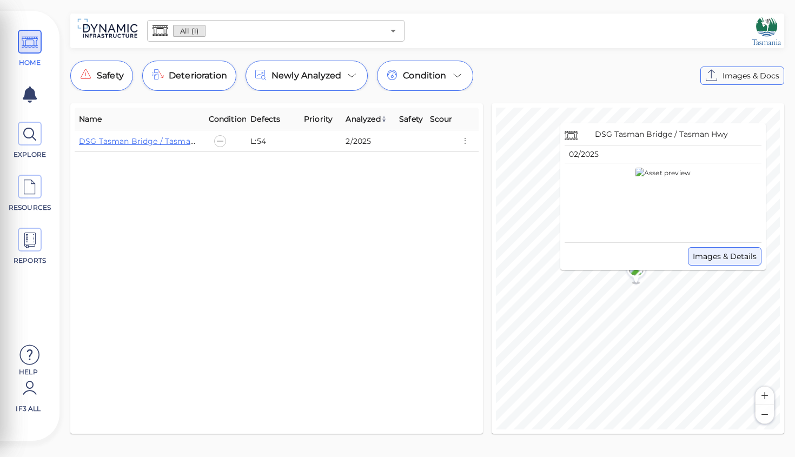
click at [720, 256] on span "Images & Details" at bounding box center [724, 256] width 64 height 13
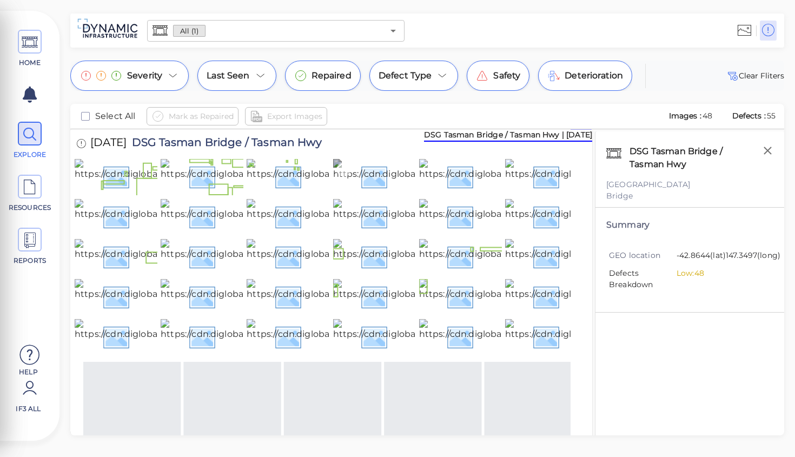
click at [401, 194] on img at bounding box center [452, 176] width 238 height 35
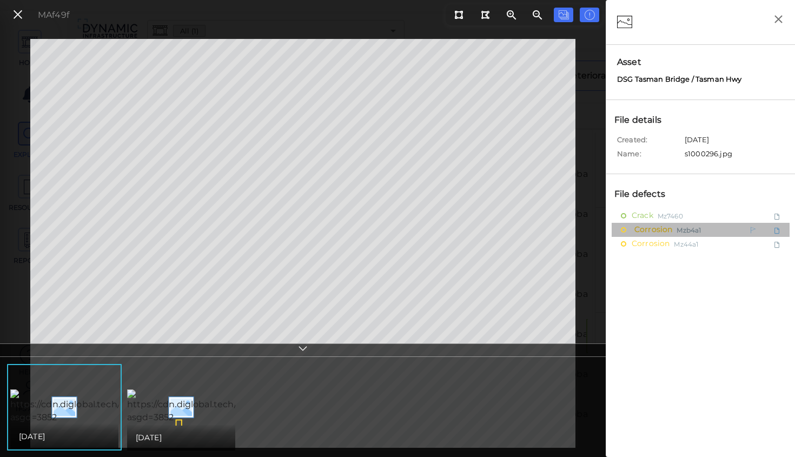
click at [643, 229] on span "Corrosion" at bounding box center [651, 230] width 41 height 14
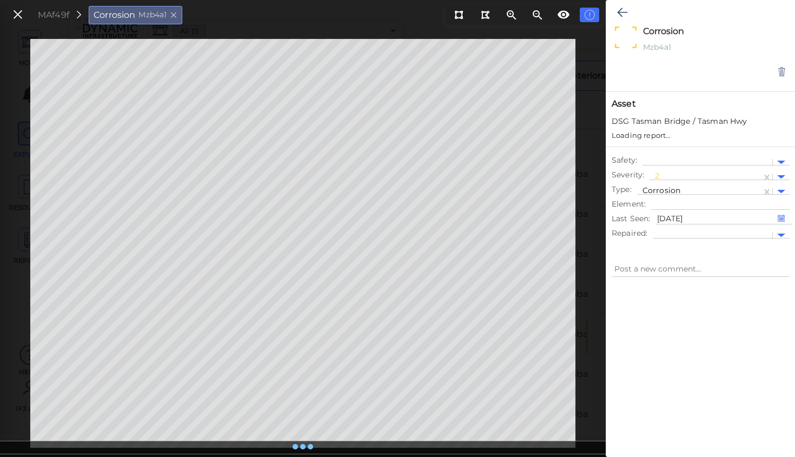
type textarea "x"
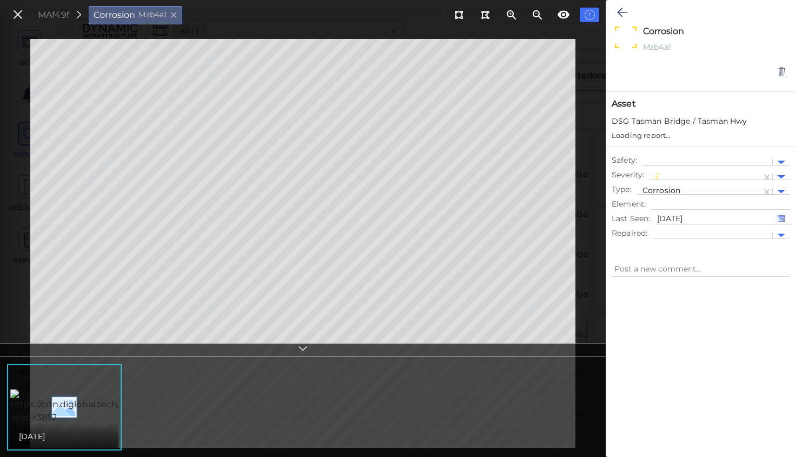
type textarea "x"
click at [91, 403] on img at bounding box center [129, 406] width 238 height 35
type textarea "x"
click at [511, 15] on icon at bounding box center [511, 15] width 13 height 13
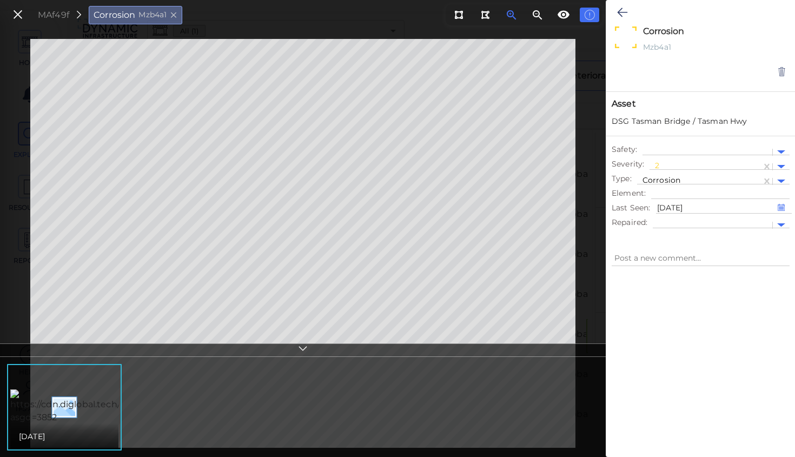
click at [510, 15] on icon at bounding box center [510, 13] width 3 height 3
click at [175, 16] on icon at bounding box center [174, 15] width 8 height 10
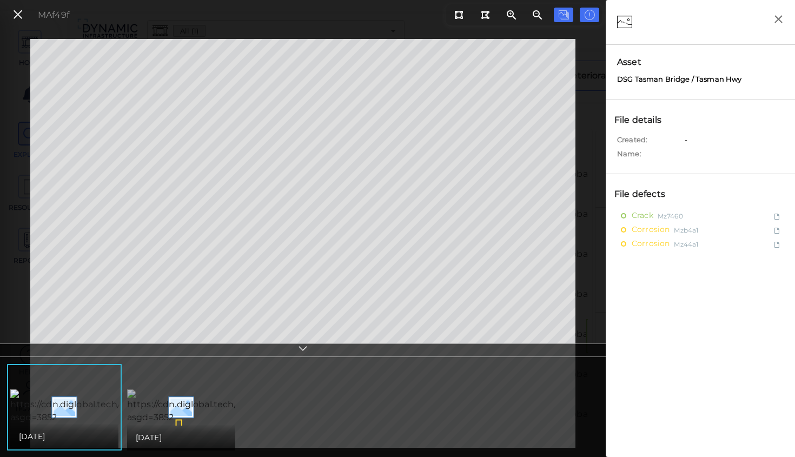
click at [183, 407] on img at bounding box center [246, 406] width 238 height 35
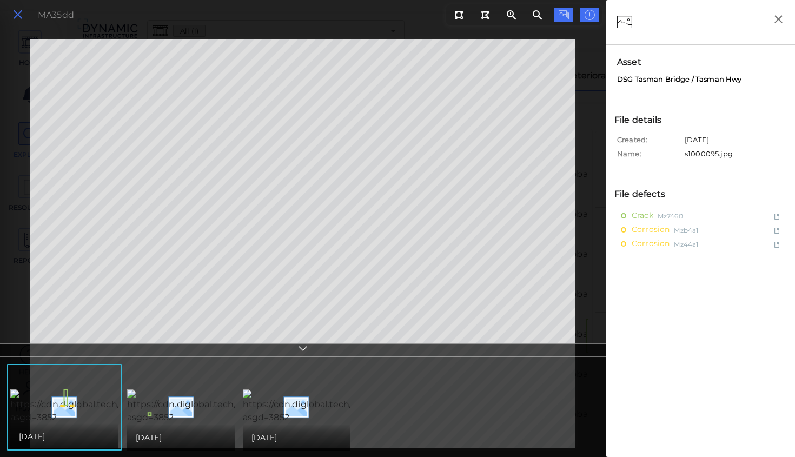
click at [19, 16] on icon at bounding box center [18, 15] width 12 height 15
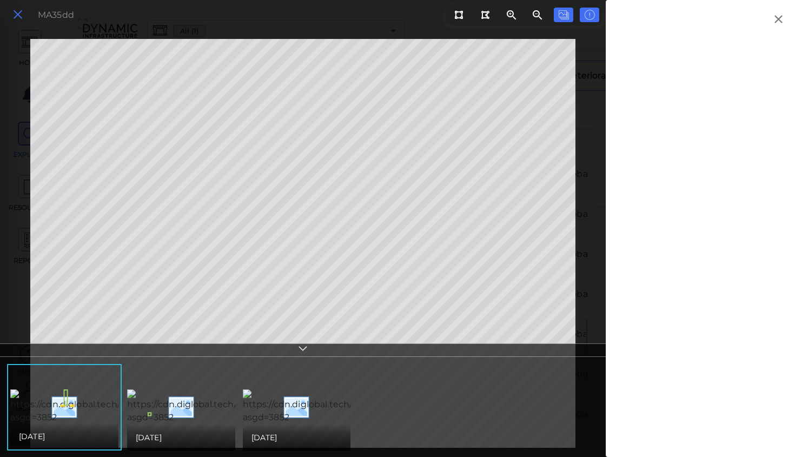
click at [17, 15] on icon at bounding box center [18, 15] width 12 height 15
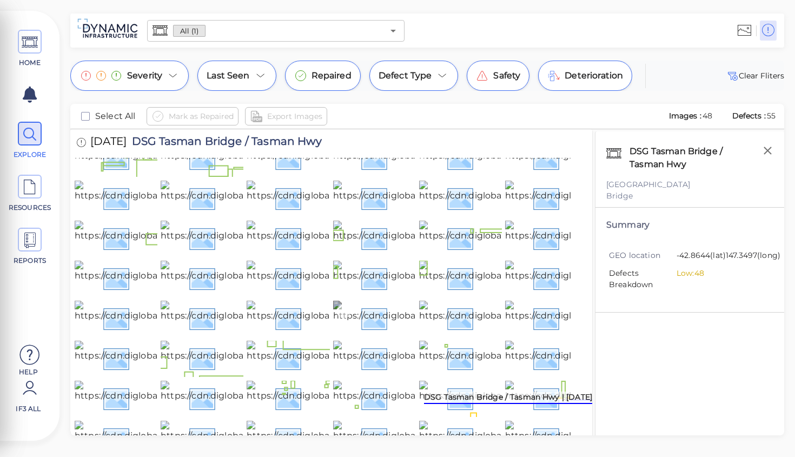
scroll to position [424, 0]
click at [389, 381] on img at bounding box center [452, 398] width 238 height 35
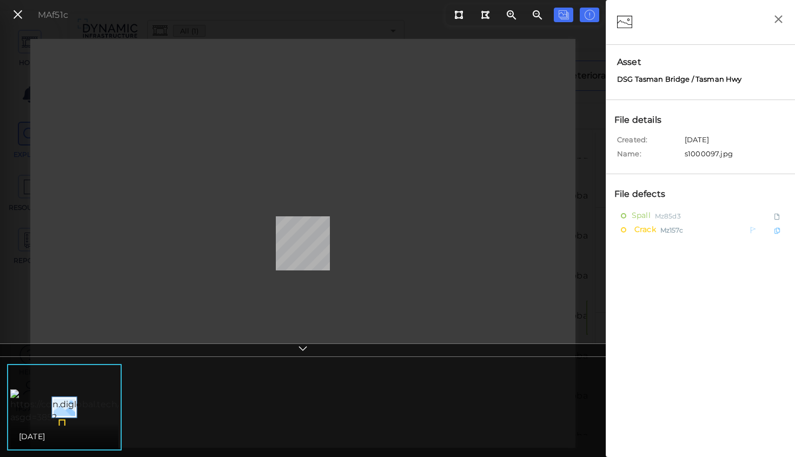
click at [641, 228] on span "Crack" at bounding box center [643, 230] width 24 height 14
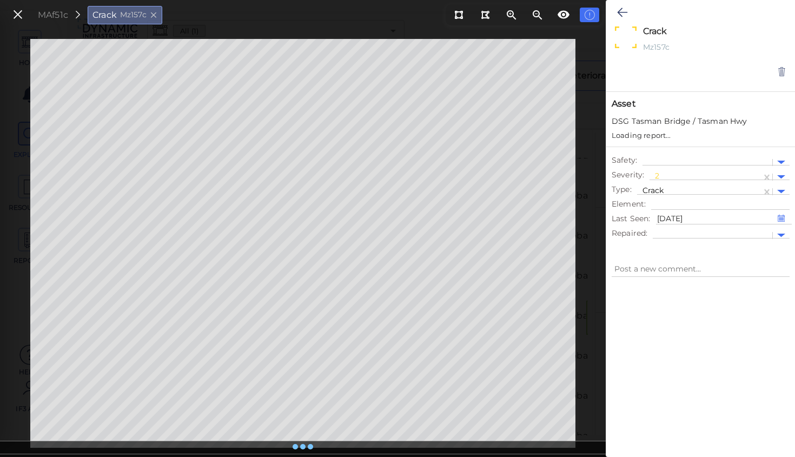
type textarea "x"
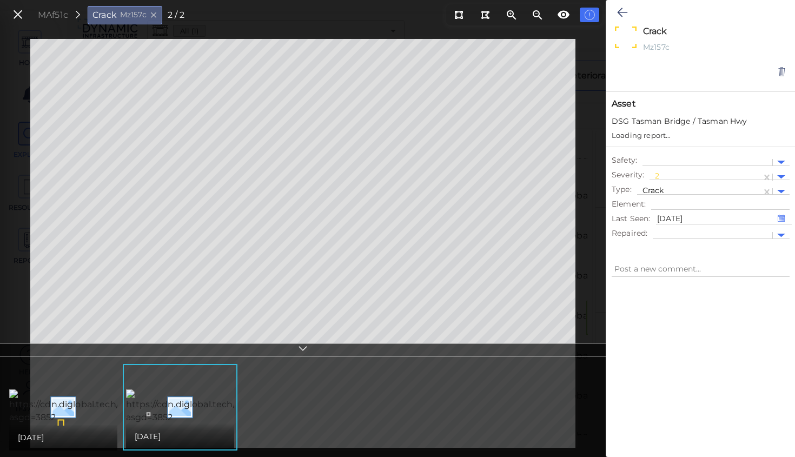
type textarea "x"
click at [536, 17] on icon at bounding box center [536, 14] width 9 height 9
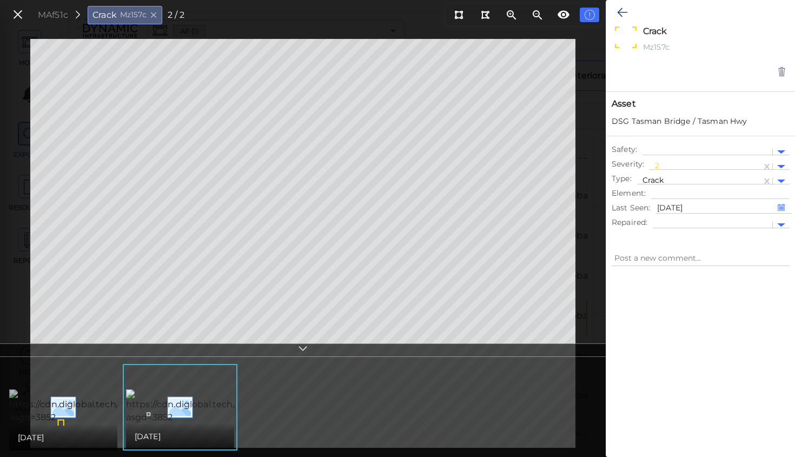
click at [58, 417] on img at bounding box center [128, 406] width 238 height 35
type textarea "x"
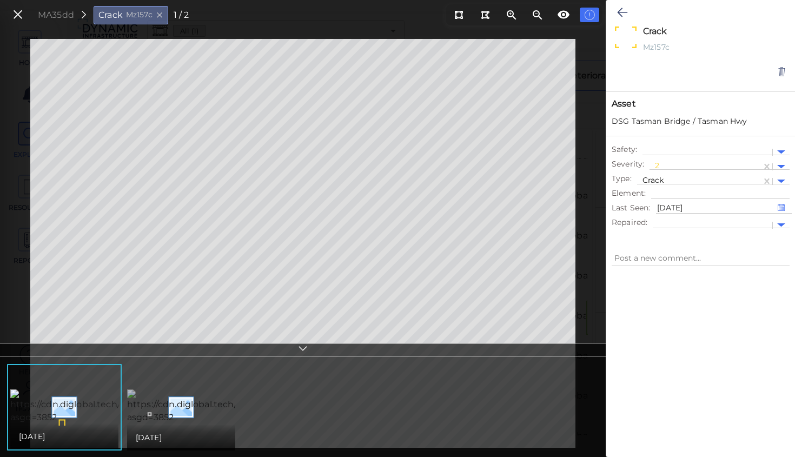
click at [176, 403] on img at bounding box center [246, 406] width 238 height 35
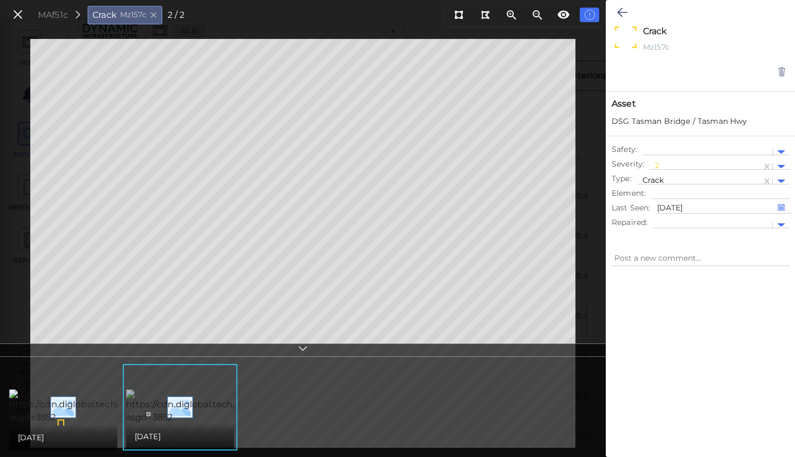
type textarea "x"
click at [77, 409] on img at bounding box center [128, 406] width 238 height 35
type textarea "x"
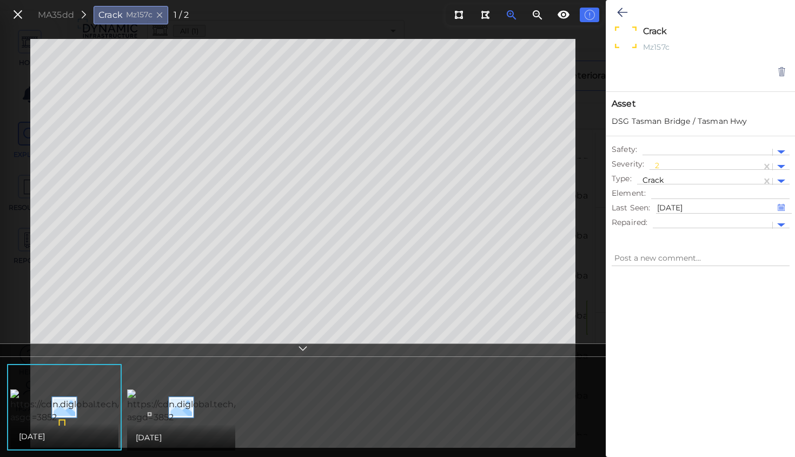
click at [508, 15] on icon at bounding box center [511, 15] width 13 height 13
click at [509, 15] on icon at bounding box center [510, 13] width 3 height 3
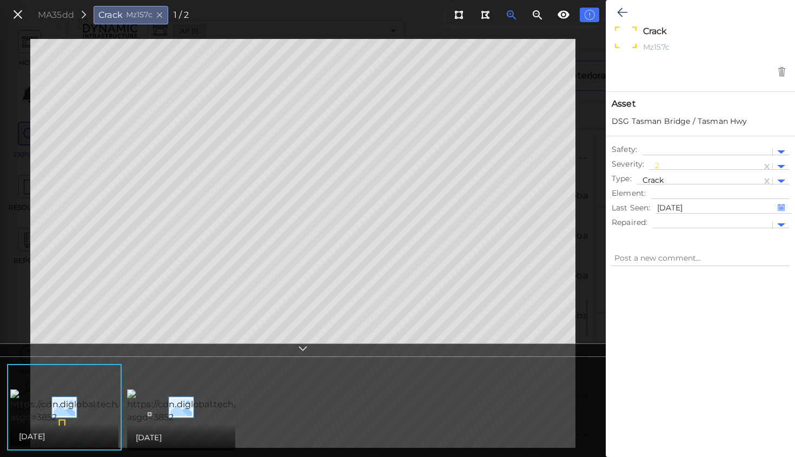
click at [509, 15] on icon at bounding box center [510, 13] width 3 height 3
click at [196, 412] on img at bounding box center [246, 406] width 238 height 35
type textarea "x"
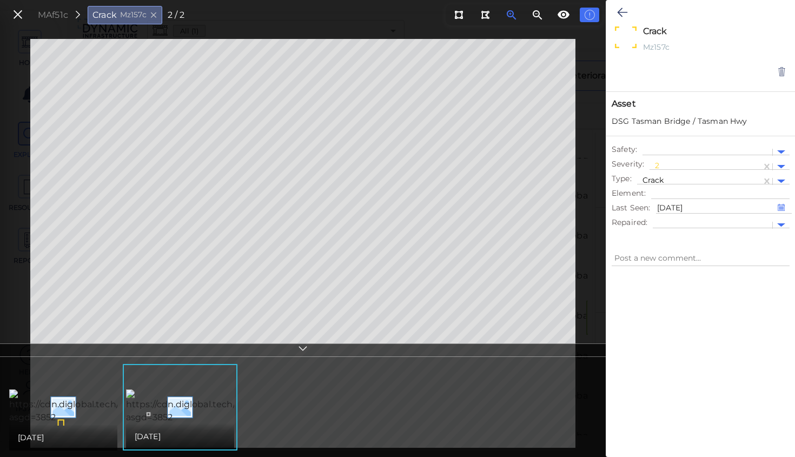
click at [510, 15] on icon at bounding box center [510, 13] width 3 height 3
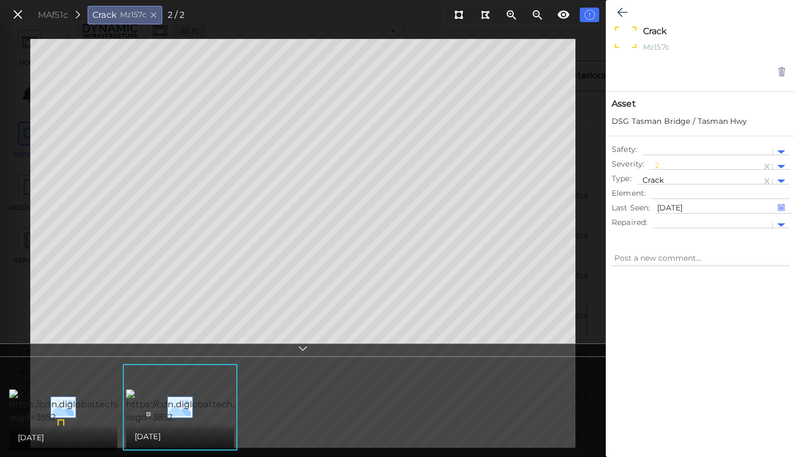
click at [415, 0] on html "This app is not optimized for mobile screens. Please access using a desktop or …" at bounding box center [397, 0] width 795 height 0
click at [460, 0] on html "This app is not optimized for mobile screens. Please access using a desktop or …" at bounding box center [397, 0] width 795 height 0
click at [76, 412] on img at bounding box center [128, 406] width 238 height 35
type textarea "x"
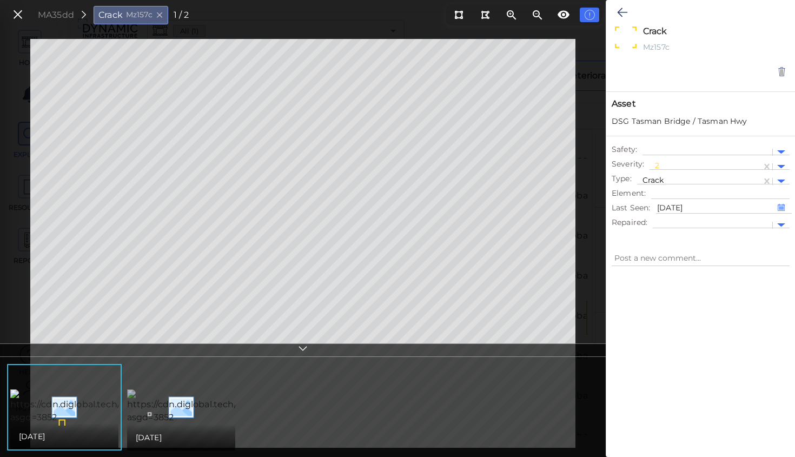
click at [188, 405] on img at bounding box center [246, 406] width 238 height 35
type textarea "x"
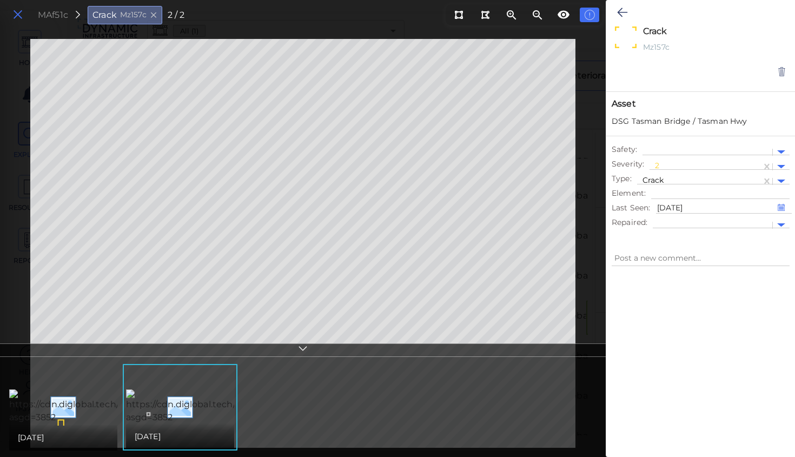
click at [17, 17] on icon at bounding box center [18, 15] width 12 height 15
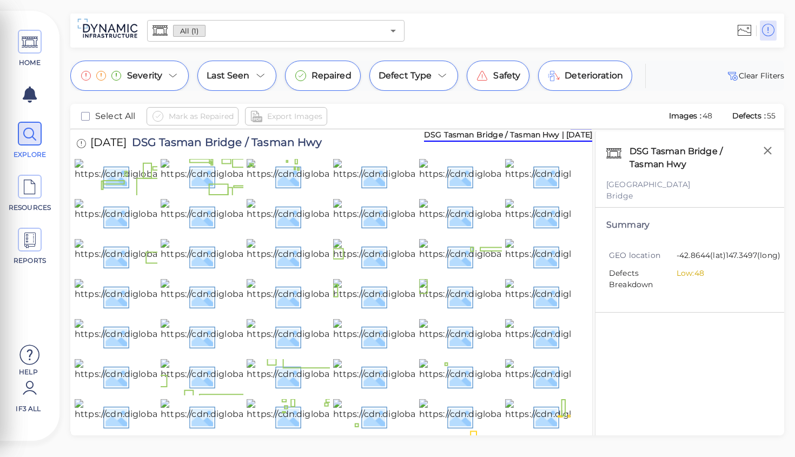
click at [525, 138] on div "DSG Tasman Bridge / Tasman Hwy | Feb 2025" at bounding box center [508, 135] width 168 height 12
click at [139, 194] on img at bounding box center [193, 176] width 236 height 35
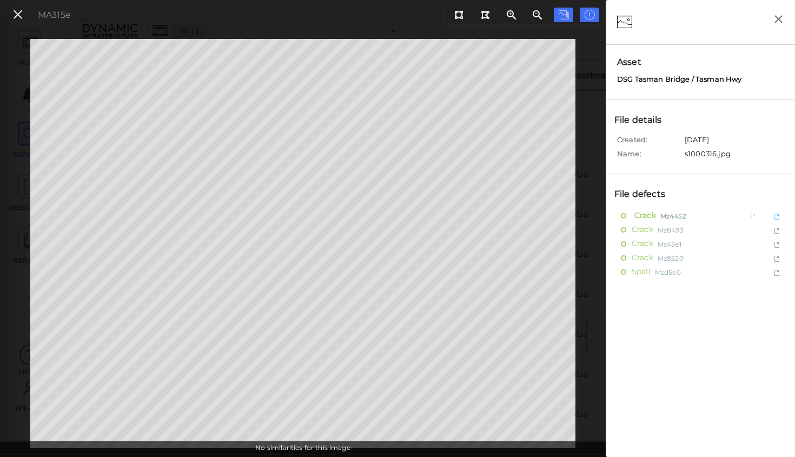
click at [679, 216] on span "Mz4452" at bounding box center [673, 216] width 26 height 14
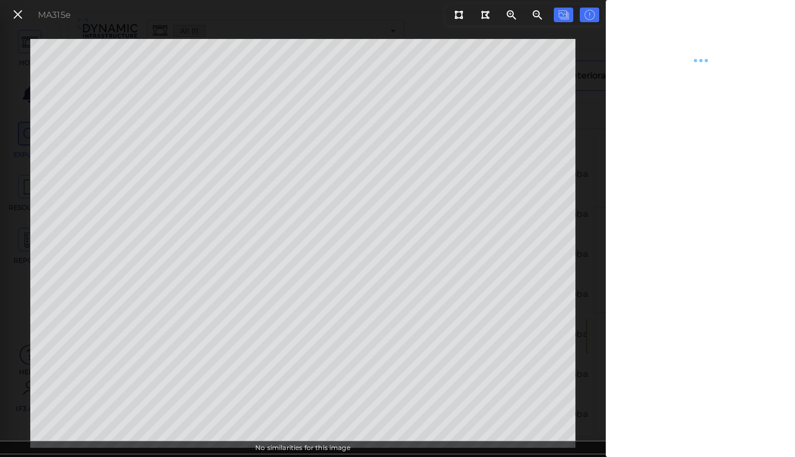
click at [679, 216] on div at bounding box center [700, 228] width 189 height 457
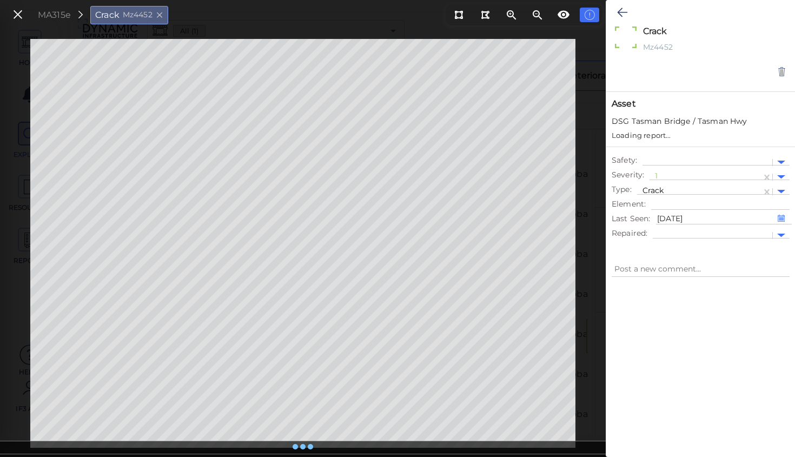
type textarea "x"
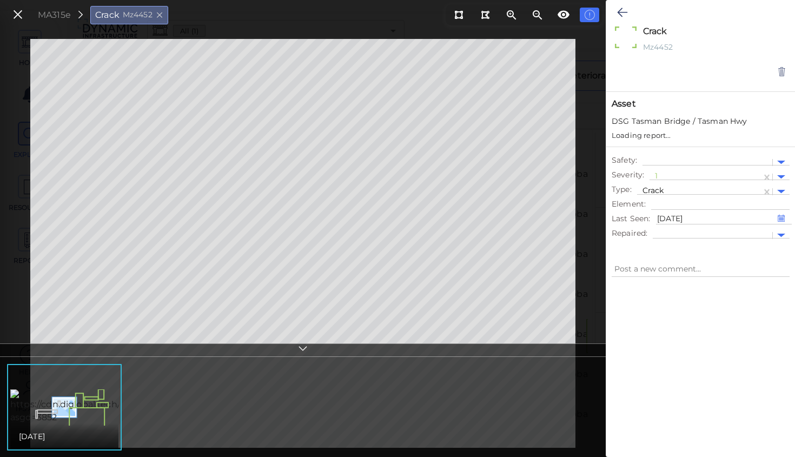
type textarea "x"
click at [87, 405] on img at bounding box center [128, 406] width 236 height 35
type textarea "x"
click at [511, 13] on icon at bounding box center [511, 15] width 13 height 13
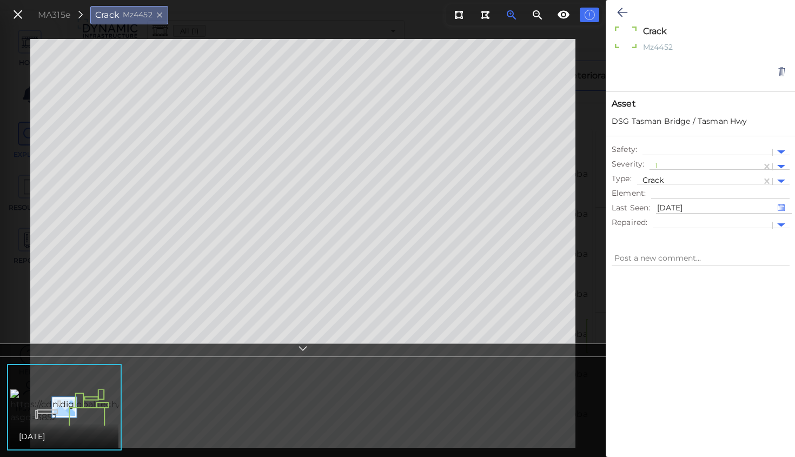
click at [511, 13] on icon at bounding box center [511, 15] width 13 height 13
click at [510, 15] on icon at bounding box center [510, 13] width 3 height 3
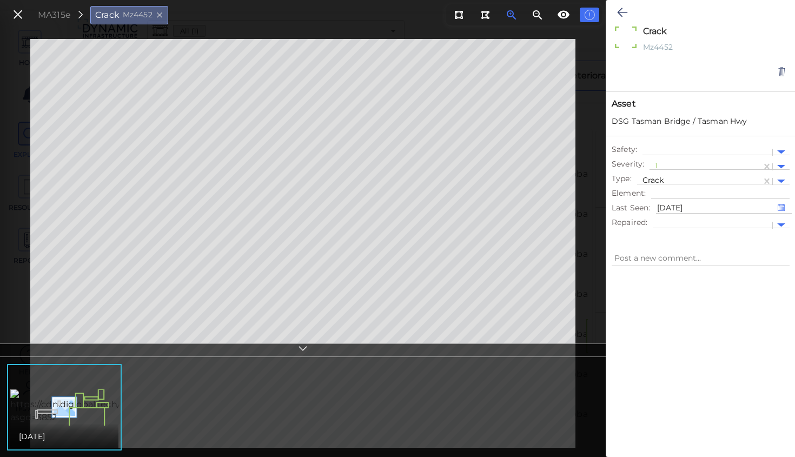
click at [510, 15] on icon at bounding box center [510, 13] width 3 height 3
click at [161, 15] on icon at bounding box center [160, 15] width 8 height 10
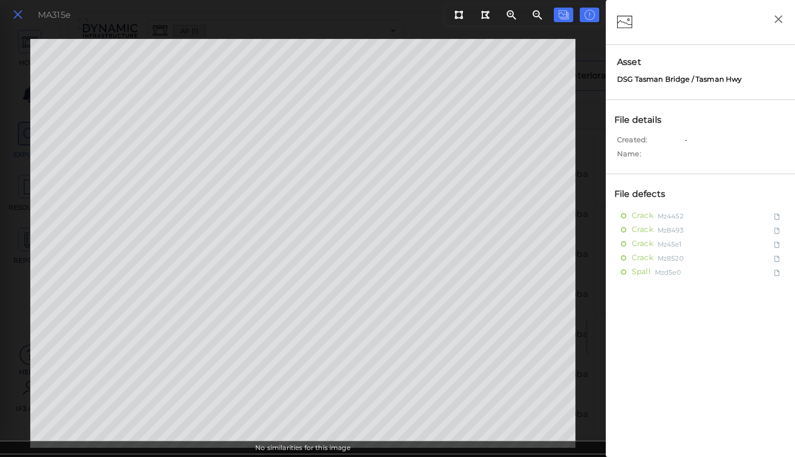
click at [17, 13] on icon at bounding box center [18, 15] width 12 height 15
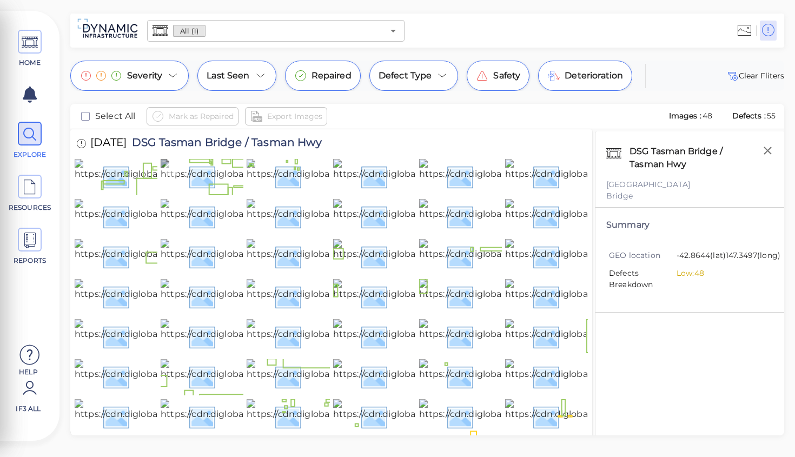
click at [209, 194] on img at bounding box center [280, 176] width 238 height 35
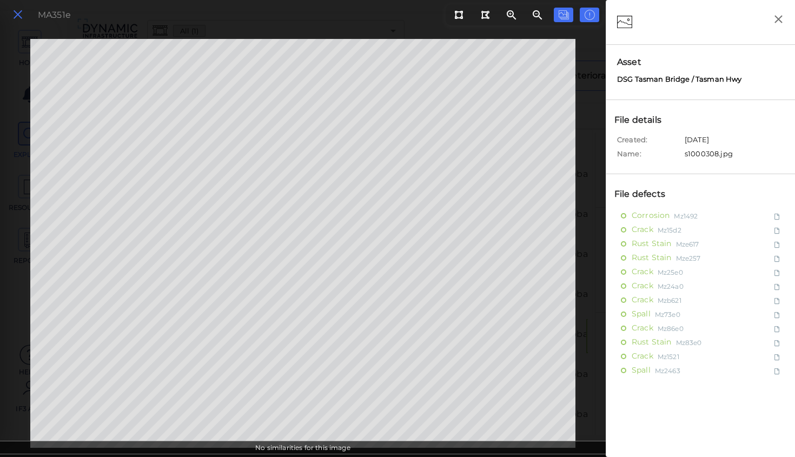
click at [16, 14] on icon at bounding box center [18, 15] width 12 height 15
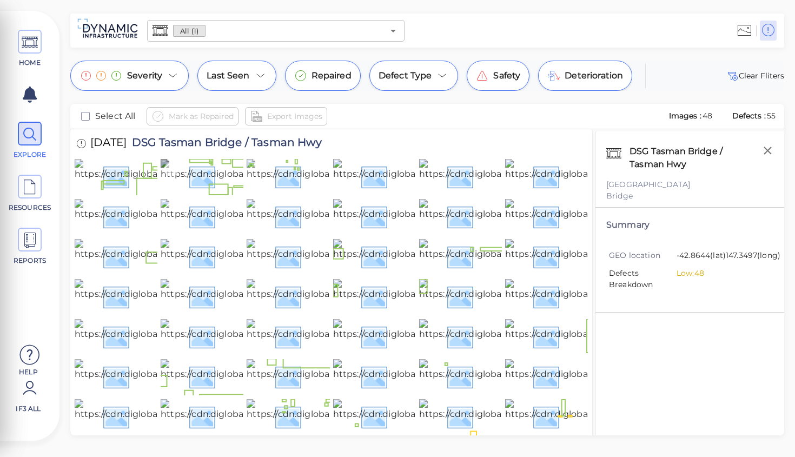
click at [188, 186] on img at bounding box center [280, 176] width 238 height 35
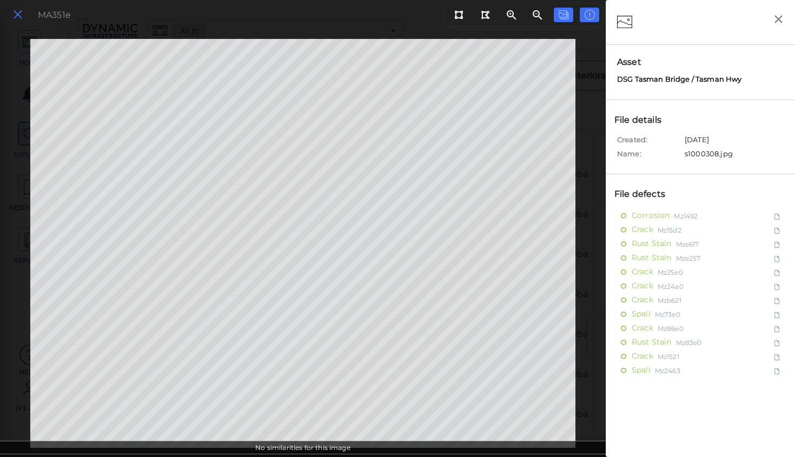
click at [11, 14] on button at bounding box center [18, 15] width 18 height 16
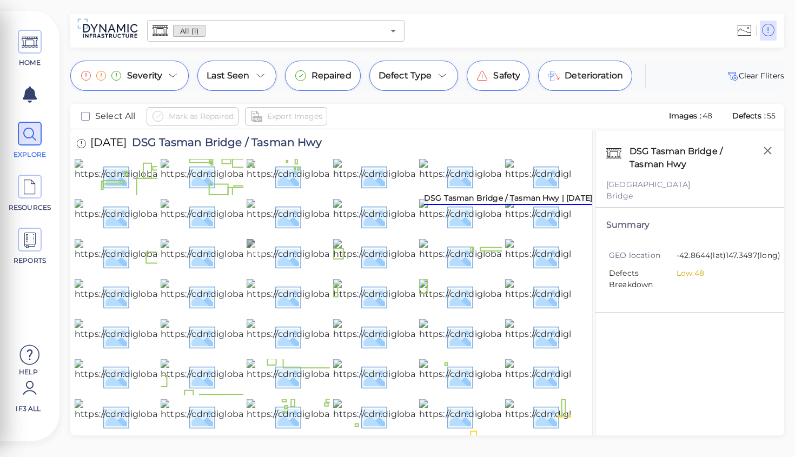
scroll to position [424, 0]
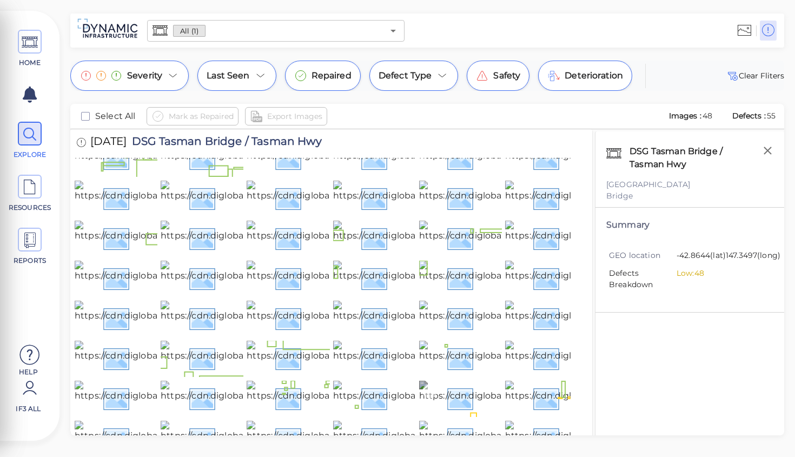
click at [466, 381] on img at bounding box center [538, 398] width 238 height 35
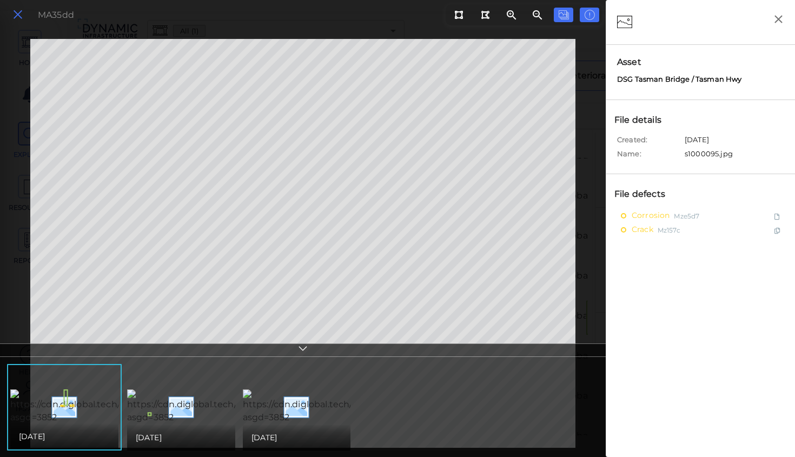
click at [17, 11] on icon at bounding box center [18, 15] width 12 height 15
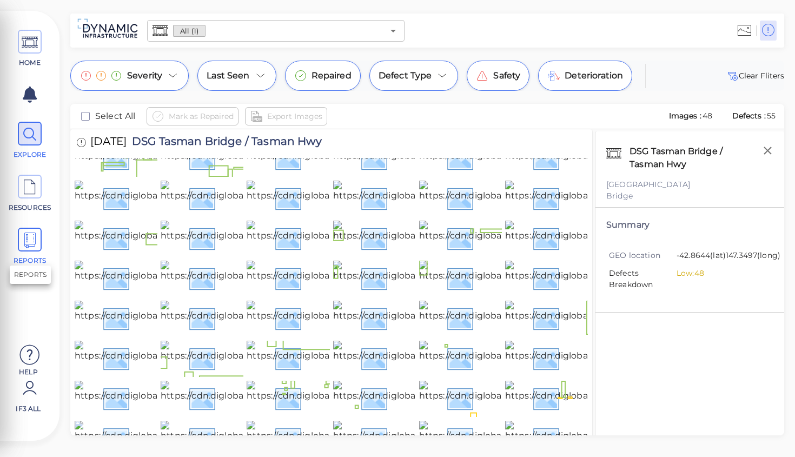
click at [27, 237] on icon at bounding box center [30, 240] width 16 height 24
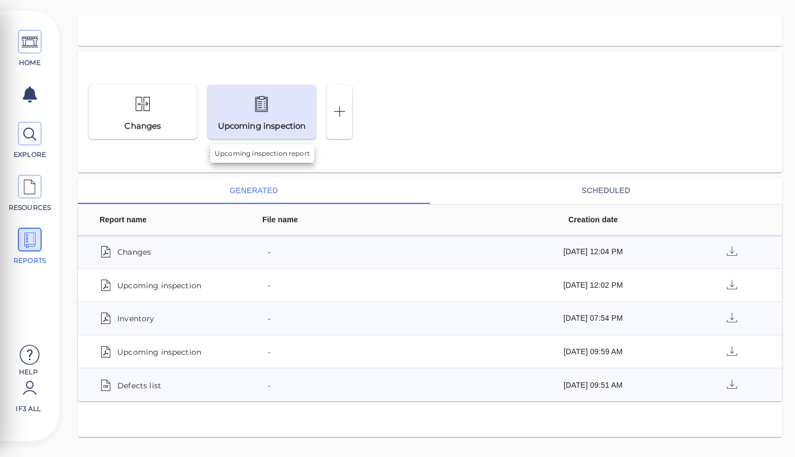
click at [274, 109] on div at bounding box center [261, 104] width 105 height 25
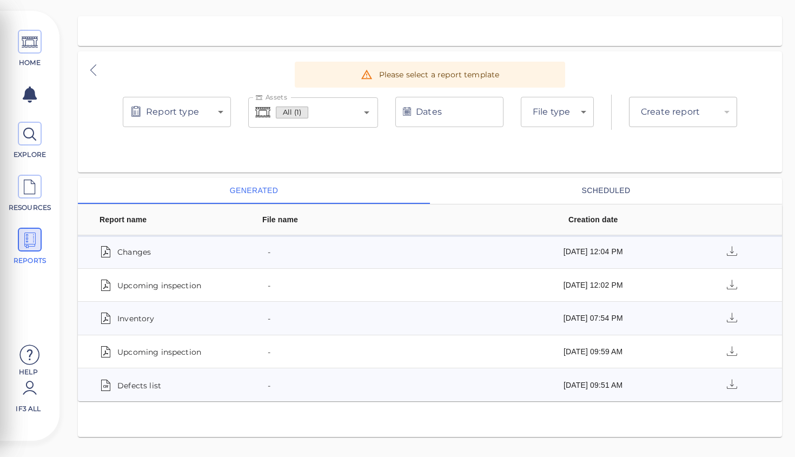
type input "upcoming-inspection"
type input "8/31/2025"
click at [221, 0] on body "This app is not optimized for mobile screens. Please access using a desktop or …" at bounding box center [397, 0] width 795 height 0
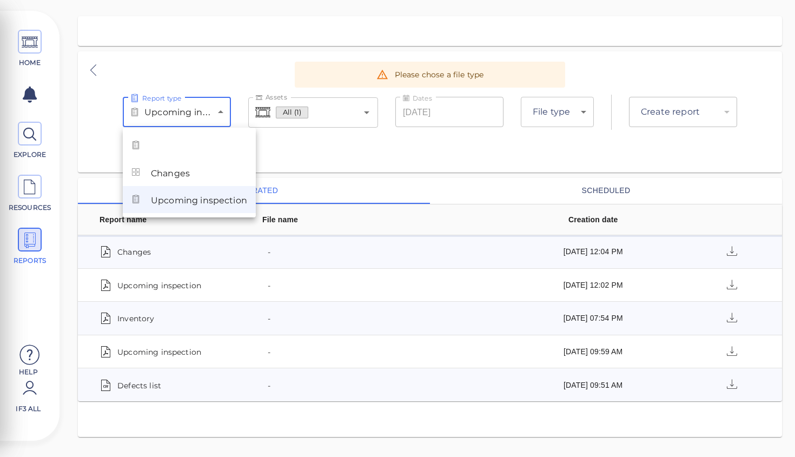
click at [221, 112] on div at bounding box center [397, 228] width 795 height 457
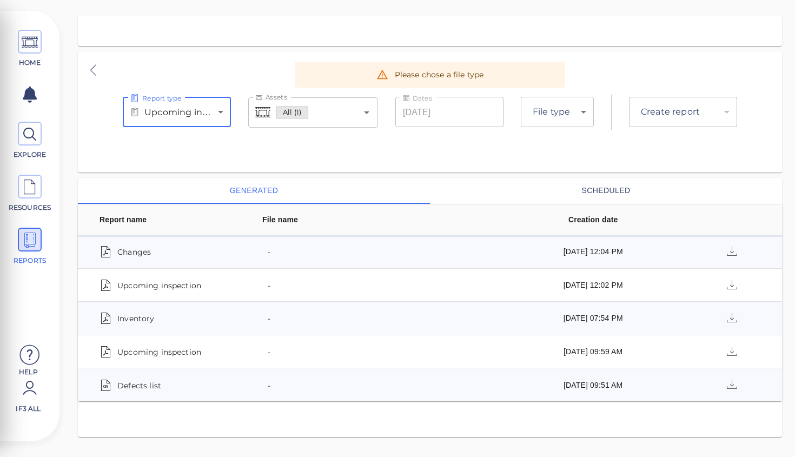
click at [584, 0] on body "This app is not optimized for mobile screens. Please access using a desktop or …" at bounding box center [397, 0] width 795 height 0
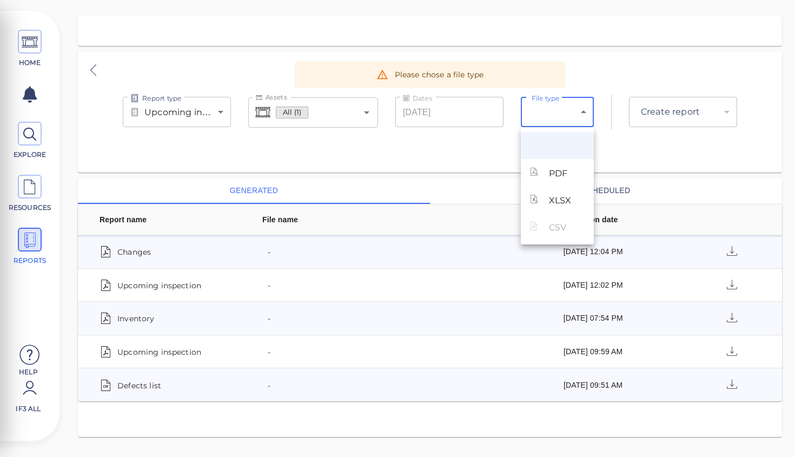
click at [556, 174] on span "PDF" at bounding box center [558, 173] width 18 height 13
type input "pdf"
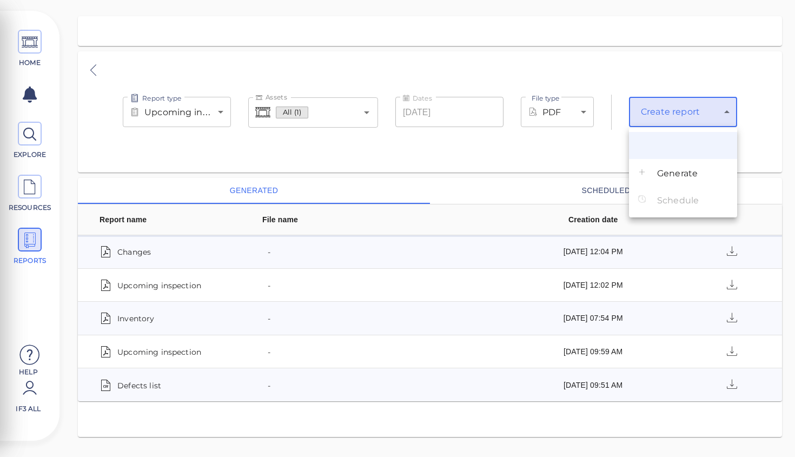
click at [729, 0] on body "This app is not optimized for mobile screens. Please access using a desktop or …" at bounding box center [397, 0] width 795 height 0
click at [669, 174] on span "Generate" at bounding box center [677, 173] width 41 height 13
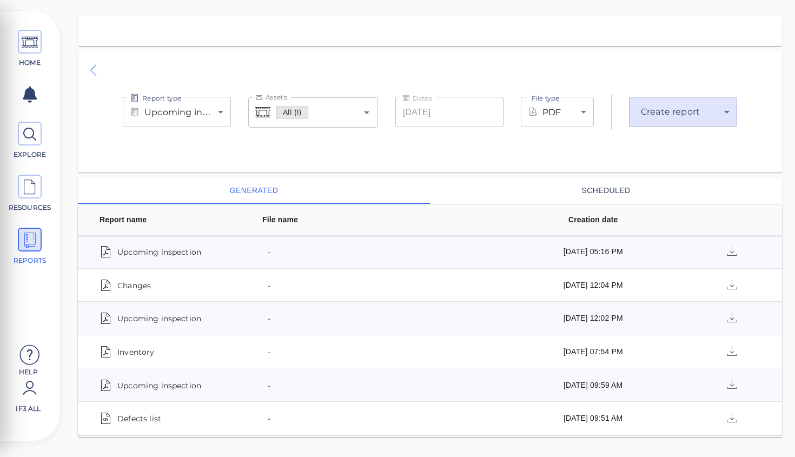
click at [90, 70] on icon at bounding box center [93, 70] width 14 height 16
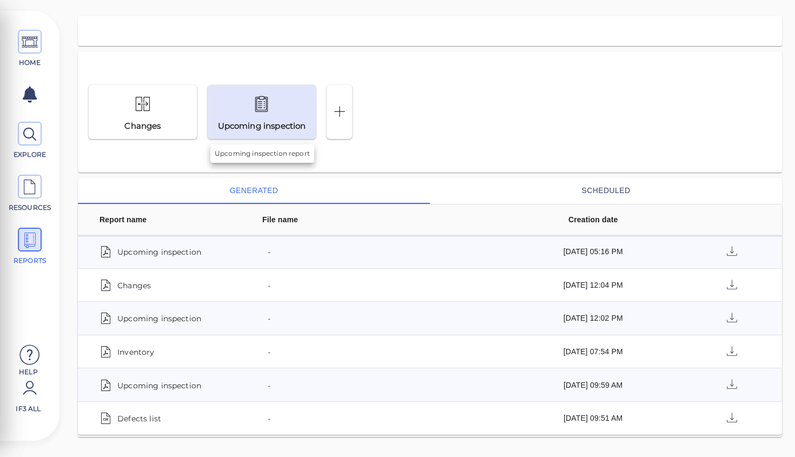
click at [255, 118] on div "Upcoming inspection" at bounding box center [261, 112] width 105 height 40
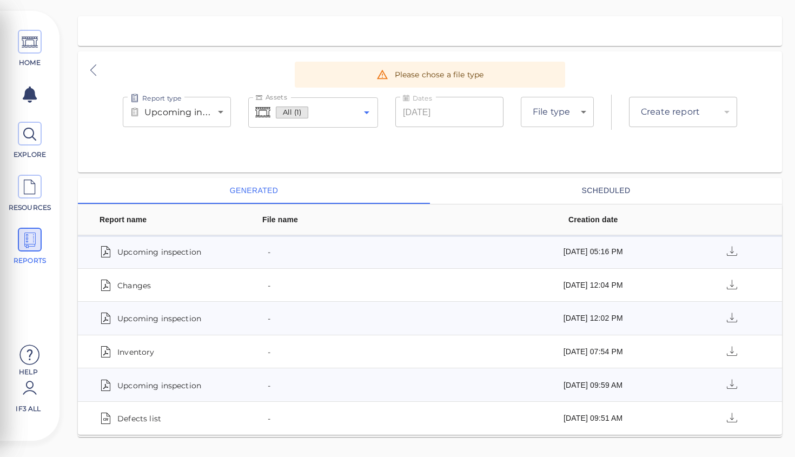
click at [368, 112] on icon "Open" at bounding box center [366, 112] width 13 height 13
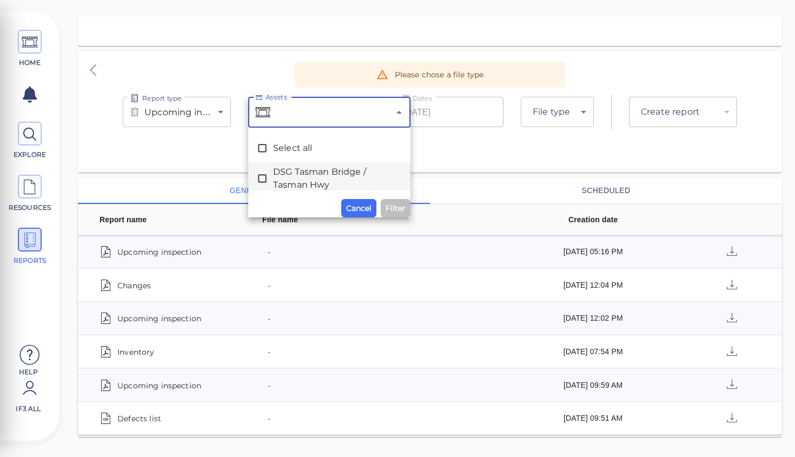
click at [308, 176] on span "DSG Tasman Bridge / Tasman Hwy" at bounding box center [329, 178] width 112 height 26
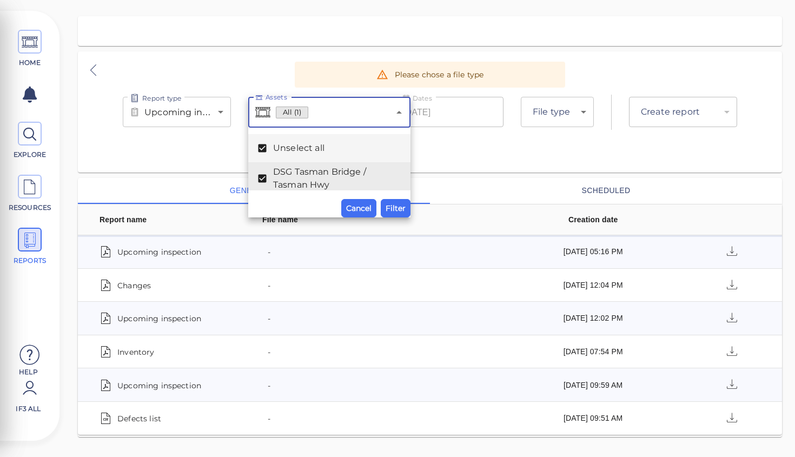
click at [199, 0] on body "This app is not optimized for mobile screens. Please access using a desktop or …" at bounding box center [397, 0] width 795 height 0
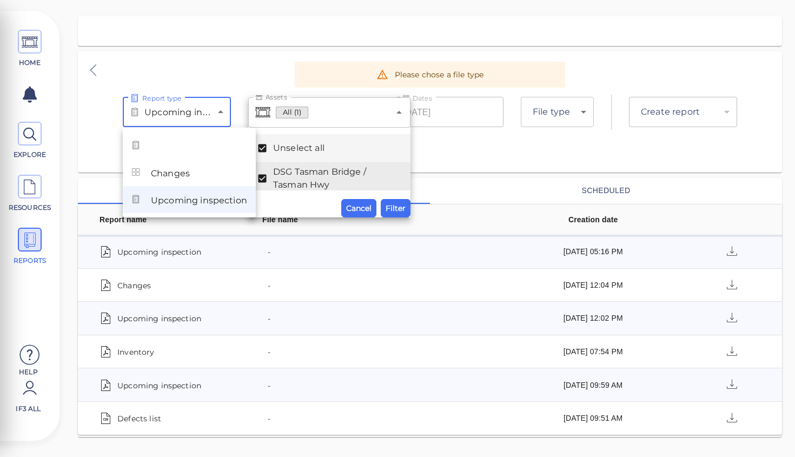
click at [190, 202] on span "Upcoming inspection" at bounding box center [199, 200] width 96 height 13
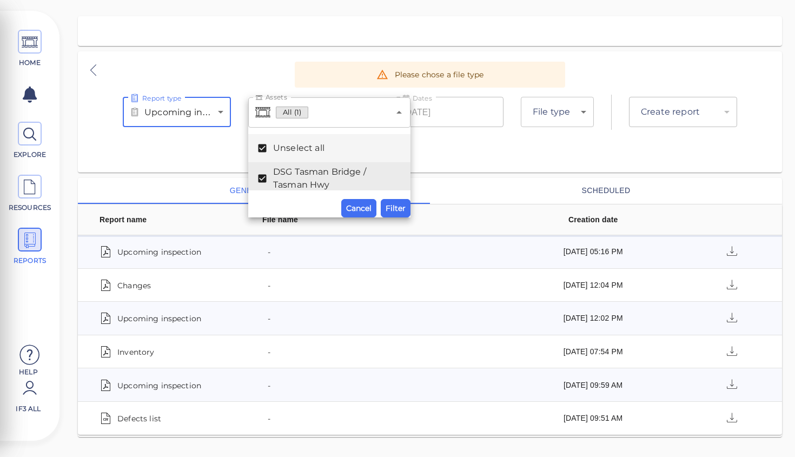
click at [550, 0] on body "This app is not optimized for mobile screens. Please access using a desktop or …" at bounding box center [397, 0] width 795 height 0
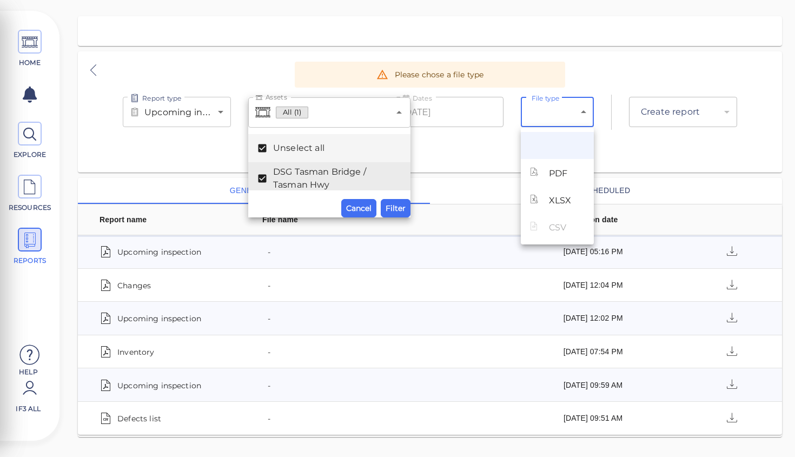
click at [550, 117] on div at bounding box center [397, 228] width 795 height 457
click at [665, 145] on div "Report type Upcoming inspection upcoming-inspection Report type Assets All (1) …" at bounding box center [430, 111] width 704 height 121
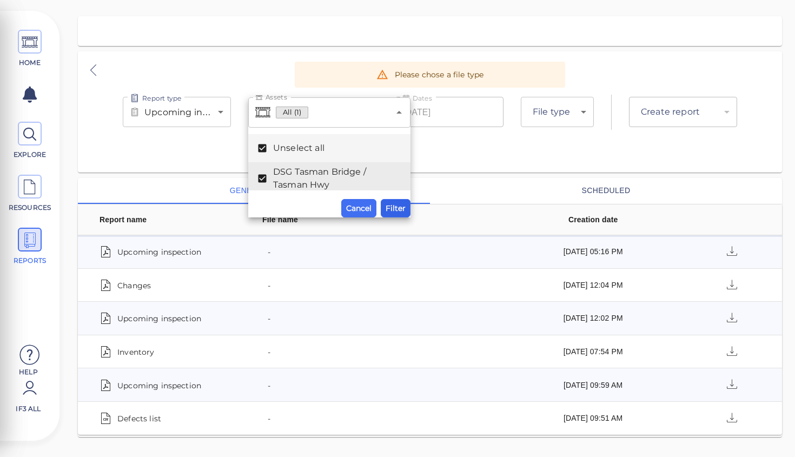
click at [397, 208] on span "Filter" at bounding box center [395, 208] width 20 height 13
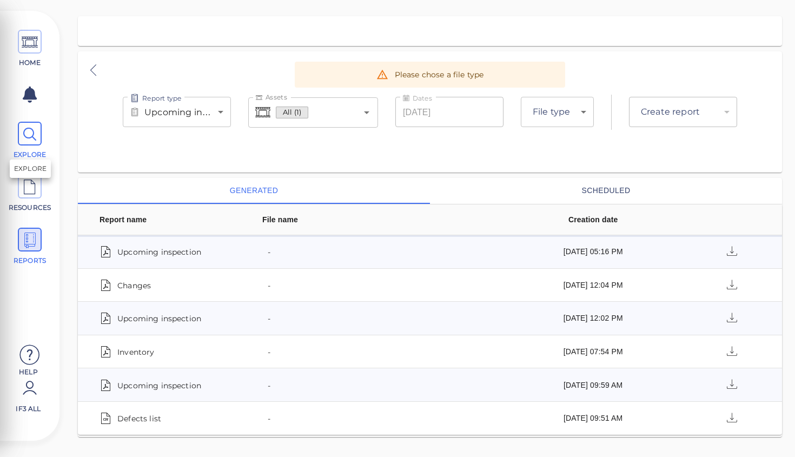
click at [30, 135] on icon at bounding box center [30, 134] width 16 height 24
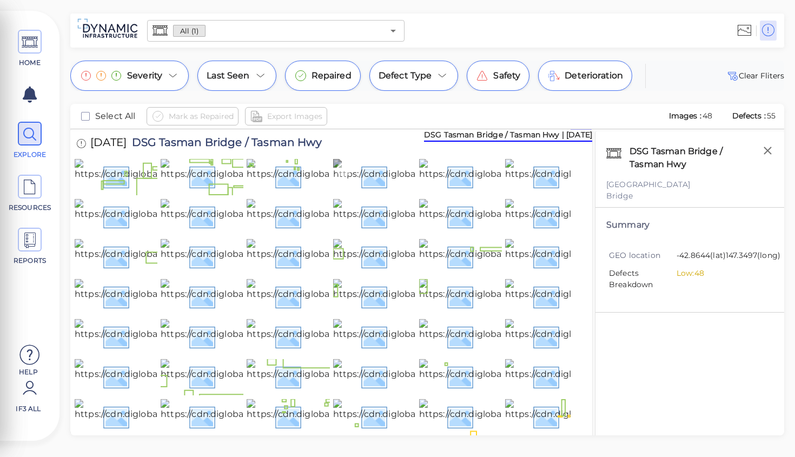
click at [397, 194] on img at bounding box center [452, 176] width 238 height 35
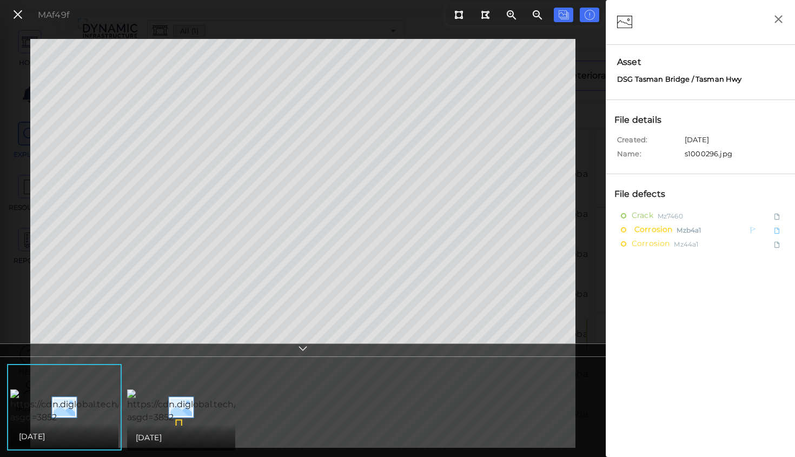
click at [656, 230] on span "Corrosion" at bounding box center [651, 230] width 41 height 14
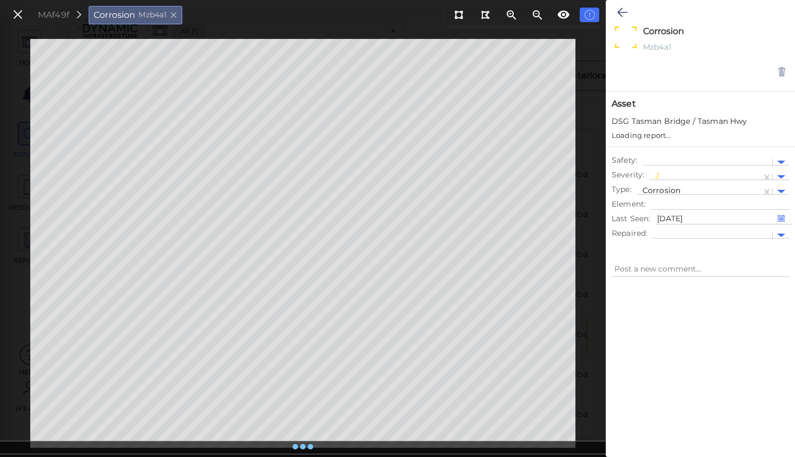
type textarea "x"
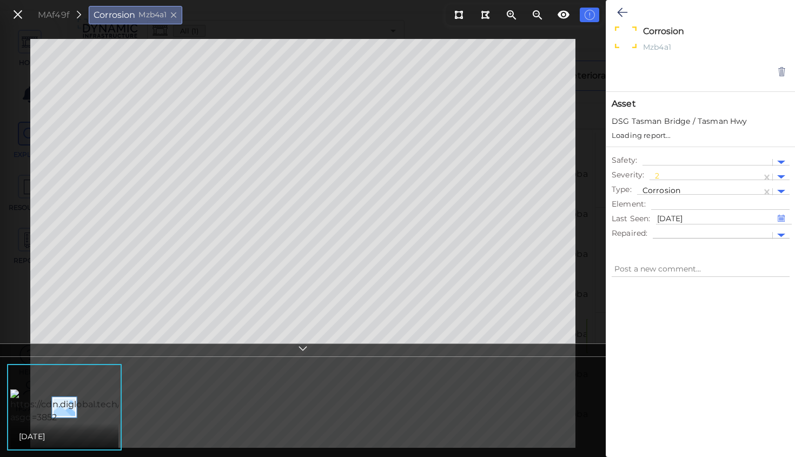
type textarea "x"
click at [782, 166] on div at bounding box center [781, 167] width 8 height 4
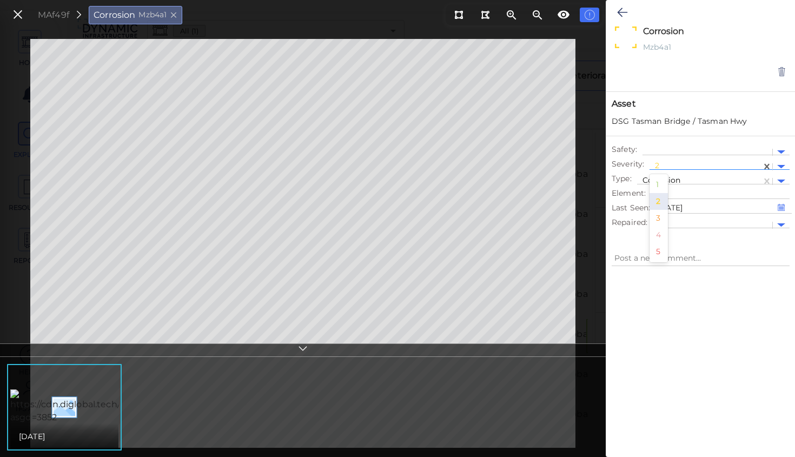
click at [658, 238] on div "4" at bounding box center [658, 234] width 18 height 17
type textarea "x"
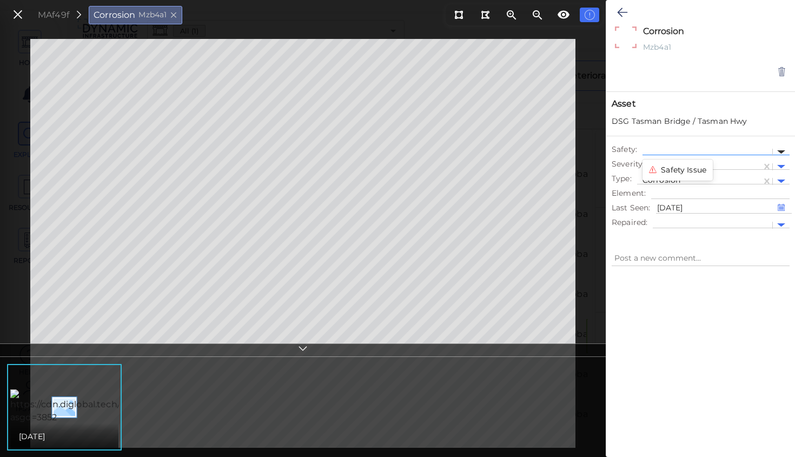
click at [781, 152] on div at bounding box center [781, 152] width 8 height 4
click at [695, 172] on div "Safety Issue" at bounding box center [677, 170] width 70 height 17
type textarea "x"
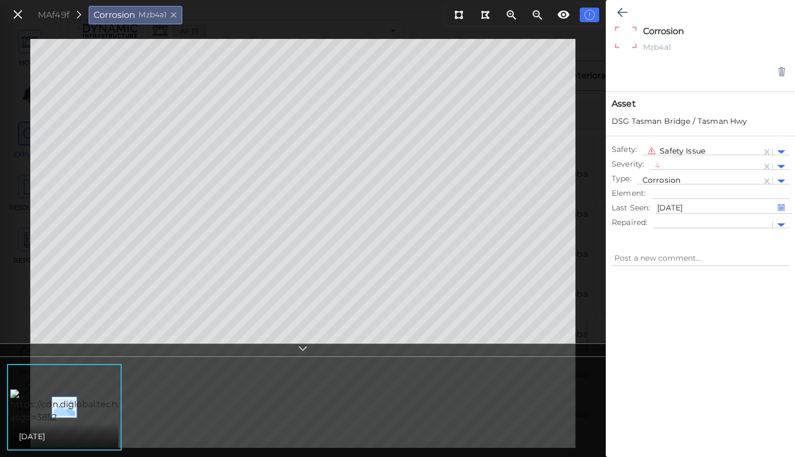
type textarea "x"
click at [304, 349] on icon at bounding box center [302, 350] width 11 height 12
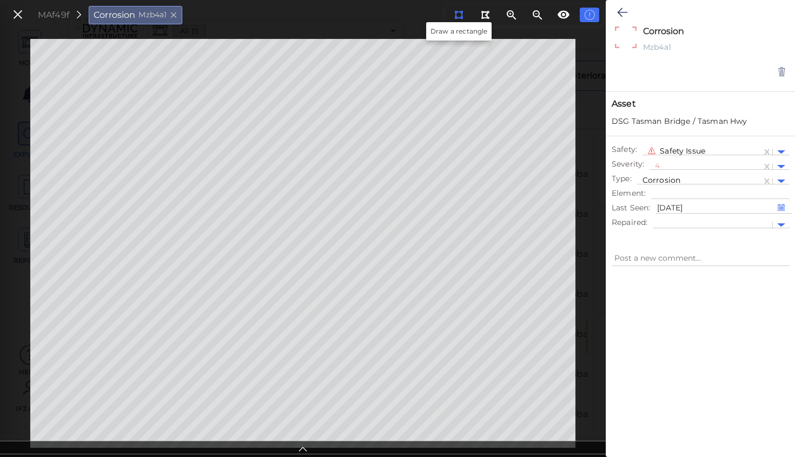
click at [458, 13] on icon at bounding box center [458, 15] width 9 height 8
type textarea "x"
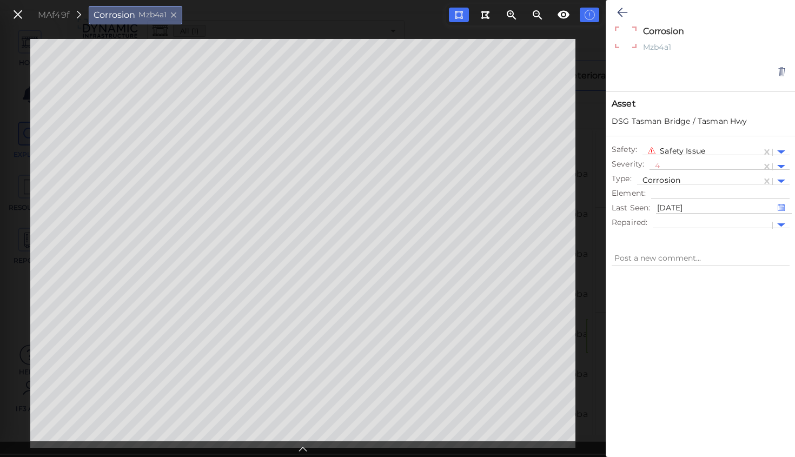
type textarea "x"
click at [562, 16] on icon at bounding box center [563, 14] width 13 height 13
type textarea "x"
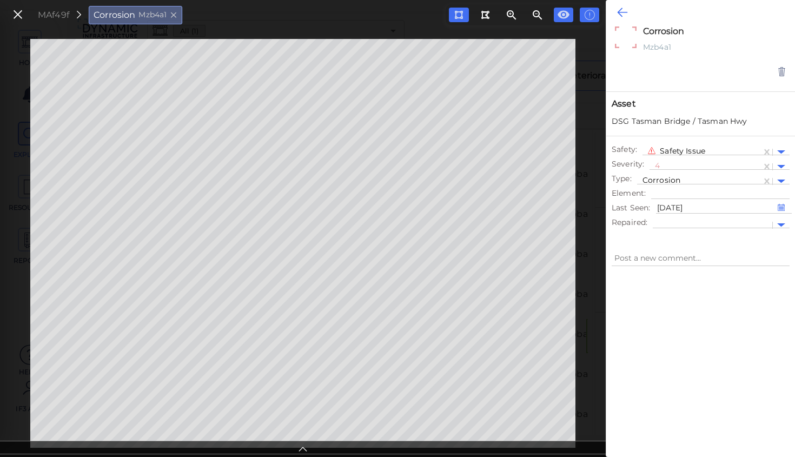
click at [624, 12] on icon at bounding box center [622, 12] width 10 height 13
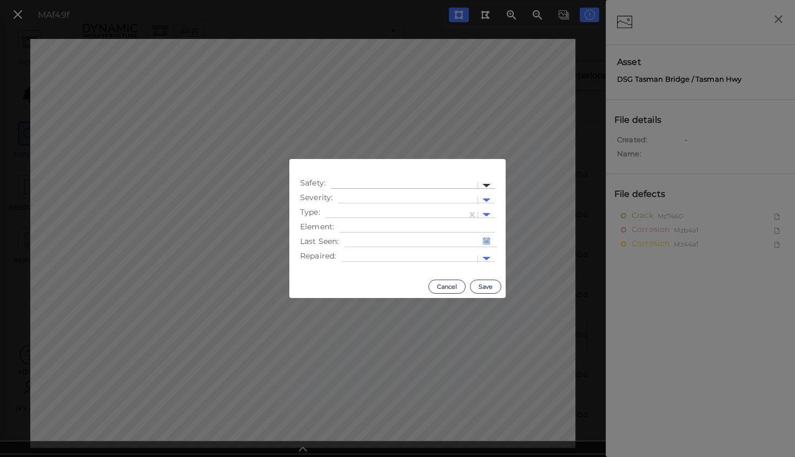
click at [488, 184] on div at bounding box center [486, 186] width 8 height 4
click at [369, 205] on div "Safety Issue" at bounding box center [366, 203] width 70 height 17
click at [486, 198] on div at bounding box center [486, 200] width 8 height 4
click at [348, 269] on div "4" at bounding box center [347, 268] width 18 height 17
click at [489, 213] on div at bounding box center [486, 215] width 8 height 4
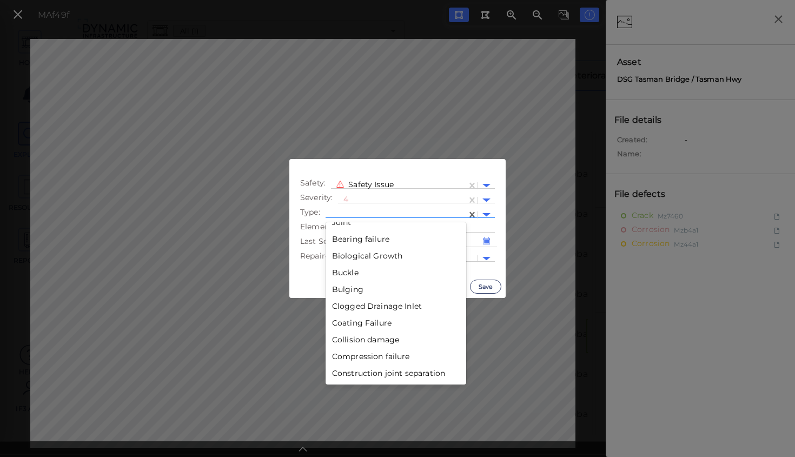
scroll to position [129, 0]
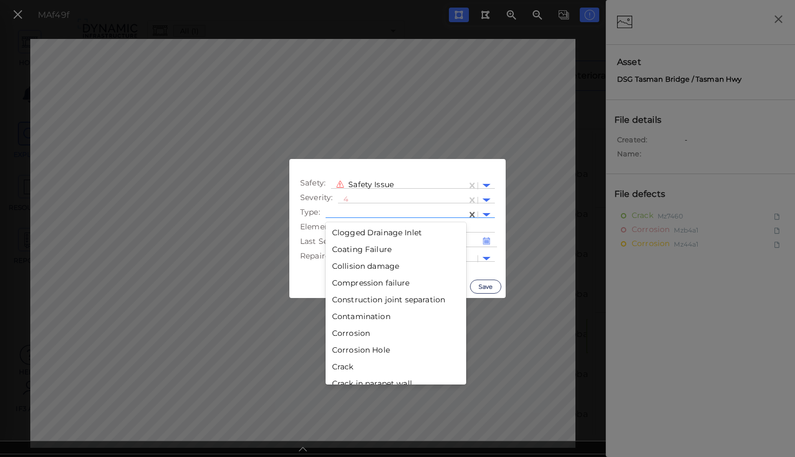
click at [354, 333] on div "Corrosion" at bounding box center [395, 333] width 141 height 17
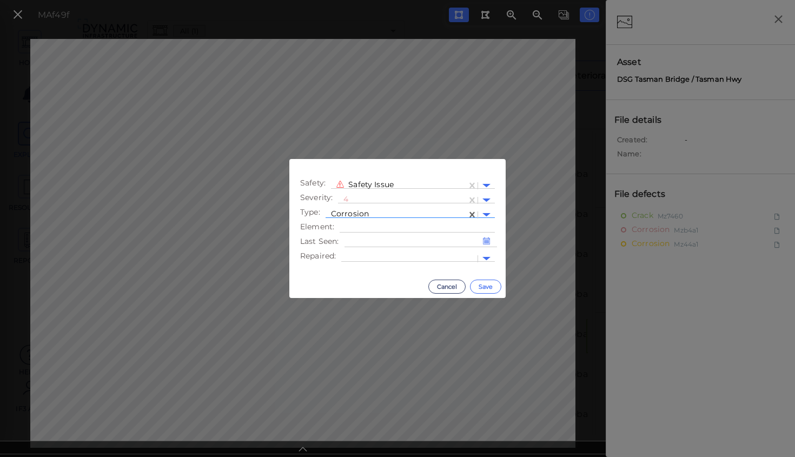
click at [488, 286] on button "Save" at bounding box center [485, 286] width 31 height 14
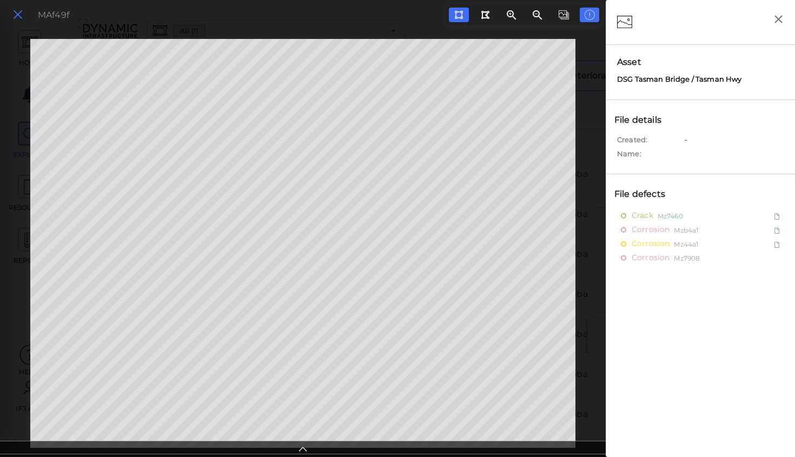
click at [18, 17] on icon at bounding box center [18, 15] width 12 height 15
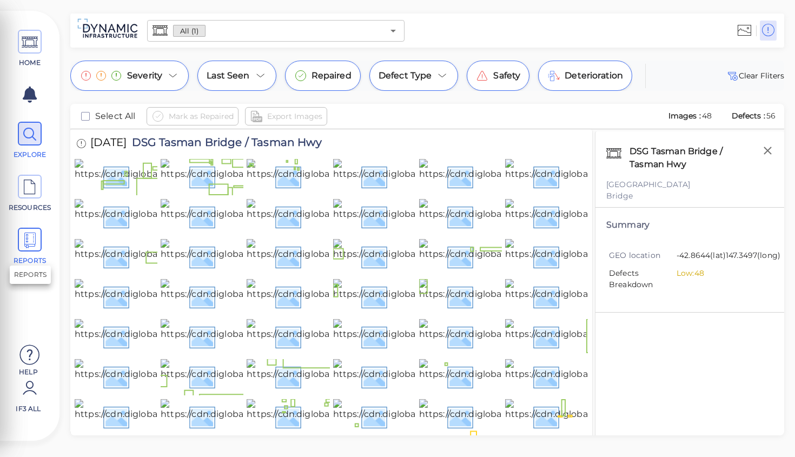
click at [30, 243] on icon at bounding box center [30, 240] width 16 height 24
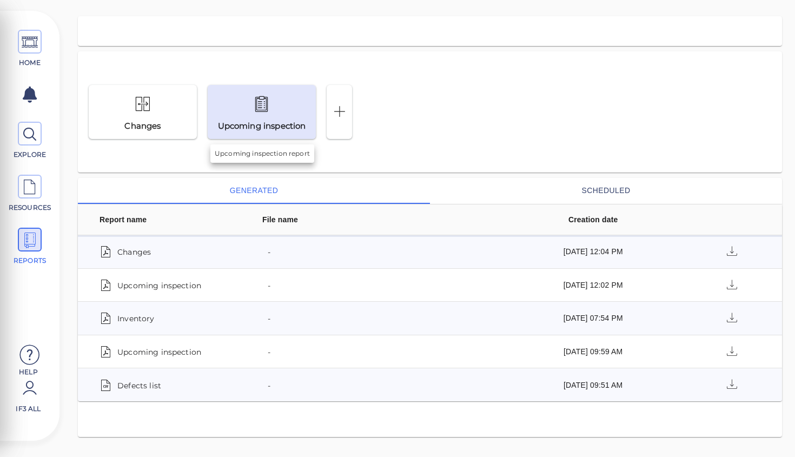
click at [252, 114] on div at bounding box center [261, 104] width 105 height 25
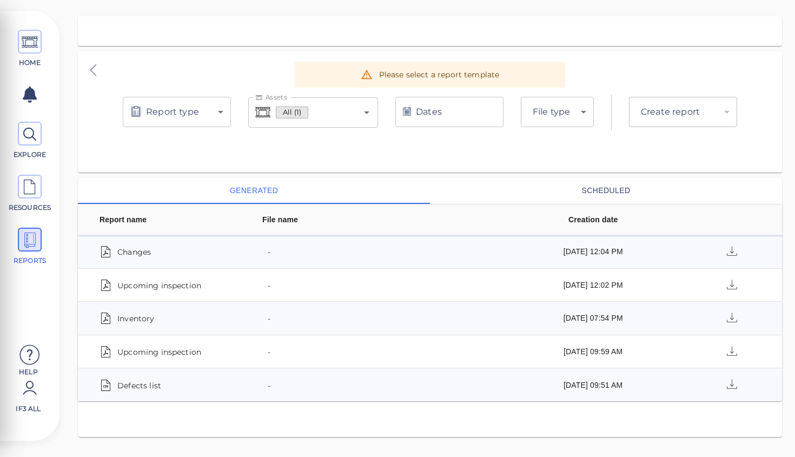
type input "upcoming-inspection"
type input "8/31/2025"
click at [582, 0] on body "This app is not optimized for mobile screens. Please access using a desktop or …" at bounding box center [397, 0] width 795 height 0
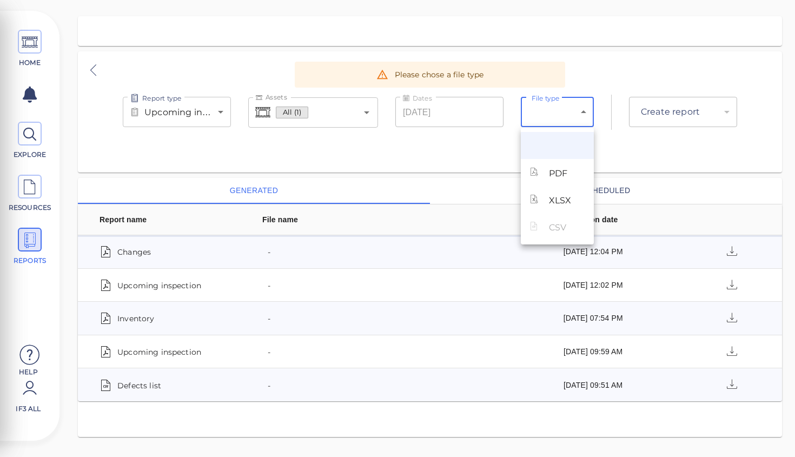
click at [561, 178] on span "PDF" at bounding box center [558, 173] width 18 height 13
type input "pdf"
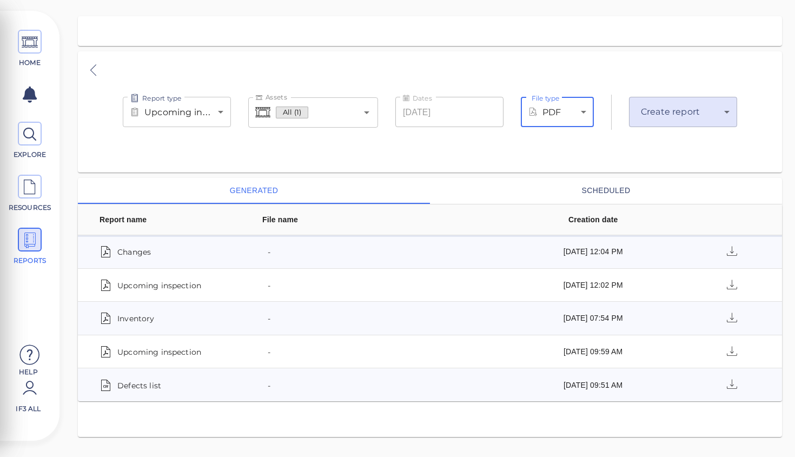
click at [676, 0] on body "This app is not optimized for mobile screens. Please access using a desktop or …" at bounding box center [397, 0] width 795 height 0
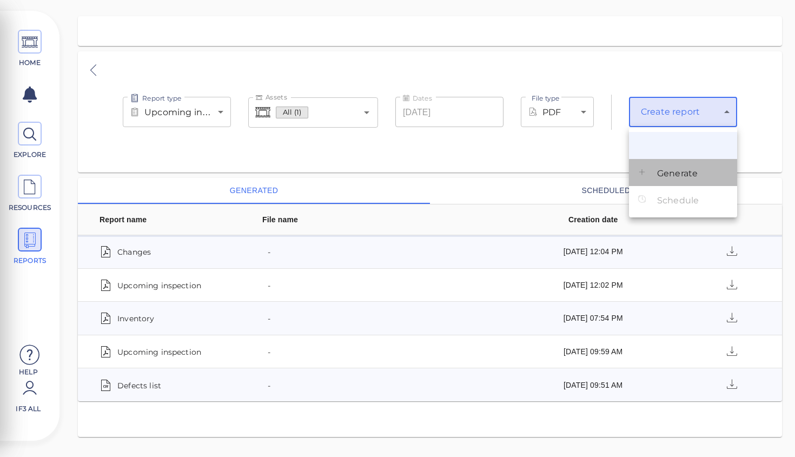
click at [669, 173] on span "Generate" at bounding box center [677, 173] width 41 height 13
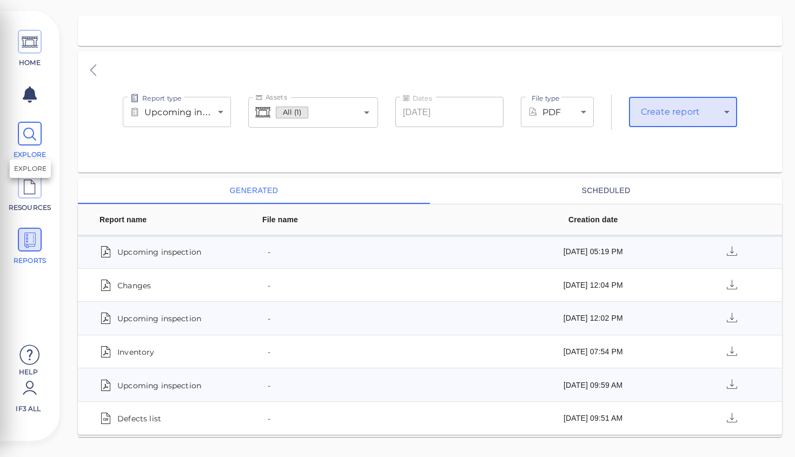
click at [30, 143] on icon at bounding box center [30, 134] width 16 height 24
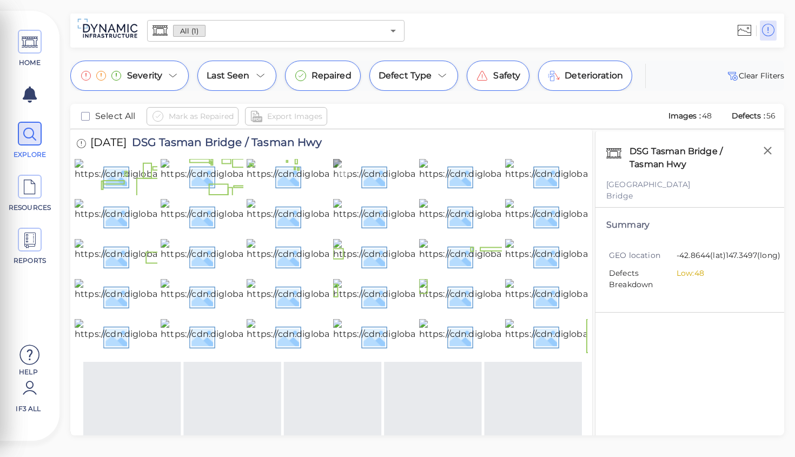
click at [393, 194] on img at bounding box center [452, 176] width 238 height 35
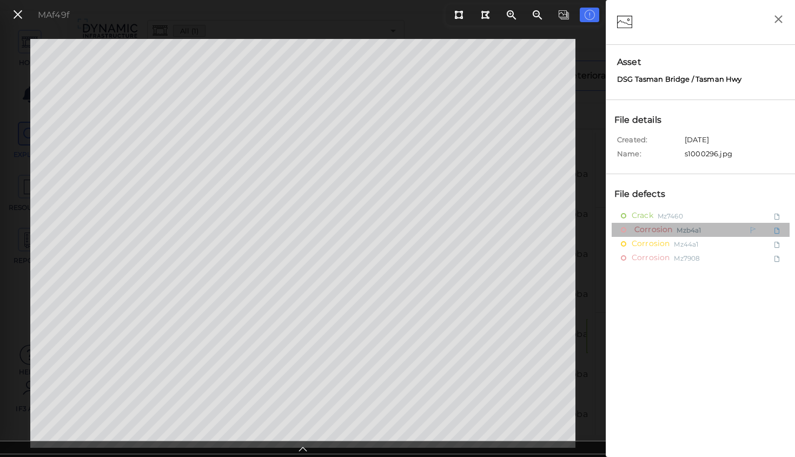
click at [646, 229] on span "Corrosion" at bounding box center [651, 230] width 41 height 14
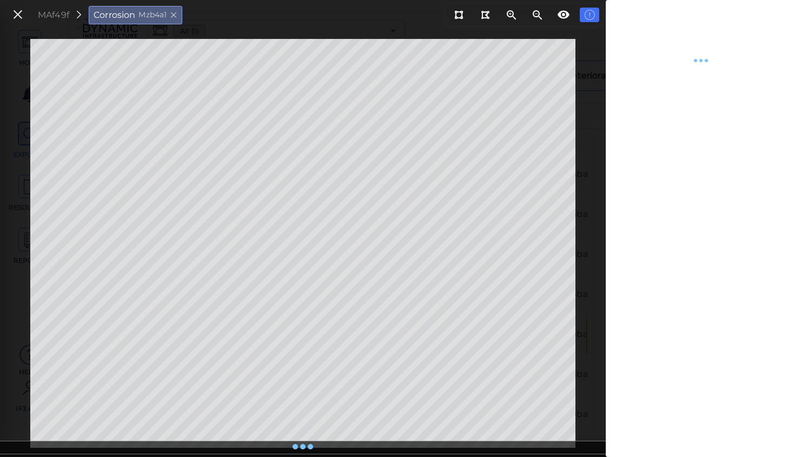
type textarea "x"
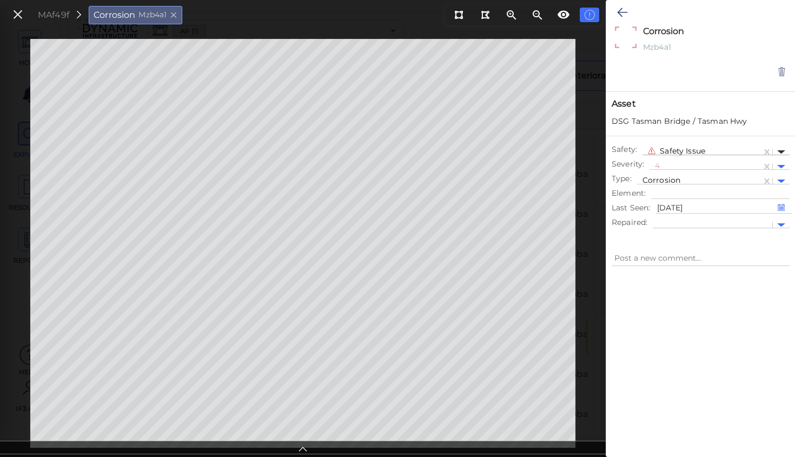
click at [782, 153] on div at bounding box center [781, 152] width 8 height 4
type textarea "x"
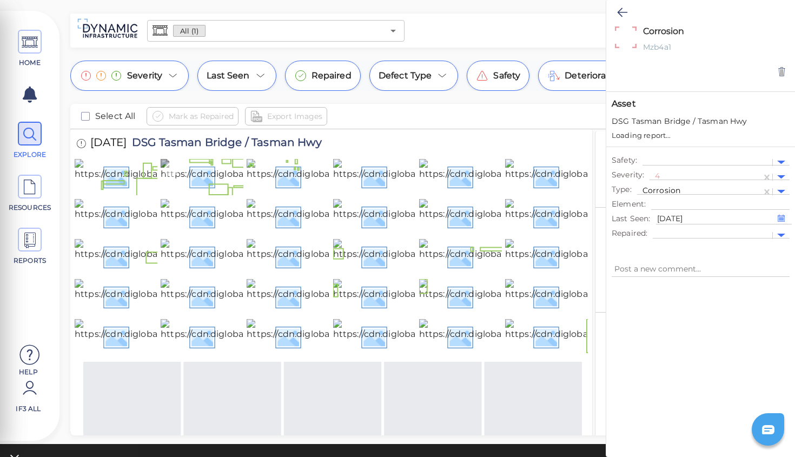
type textarea "x"
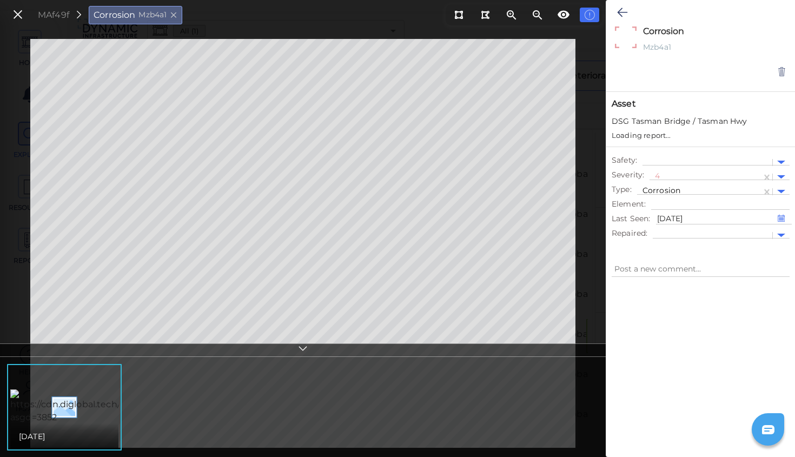
type textarea "x"
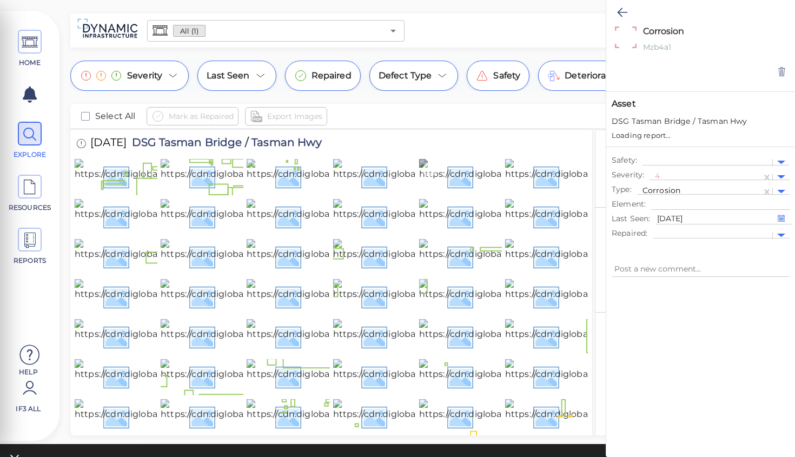
type textarea "x"
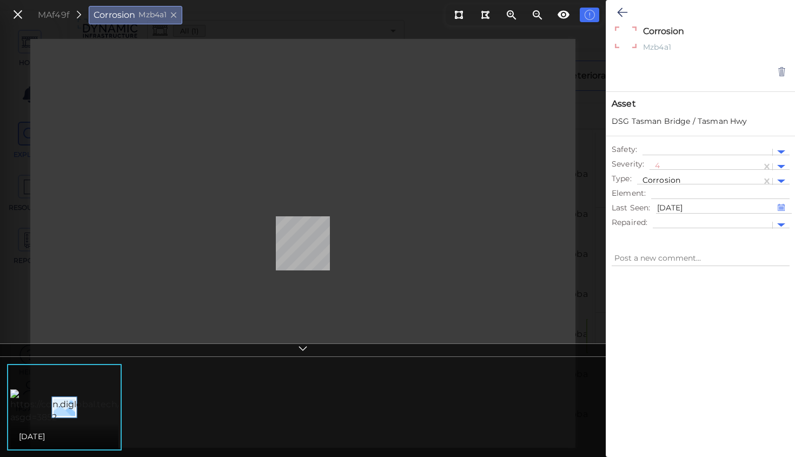
type textarea "x"
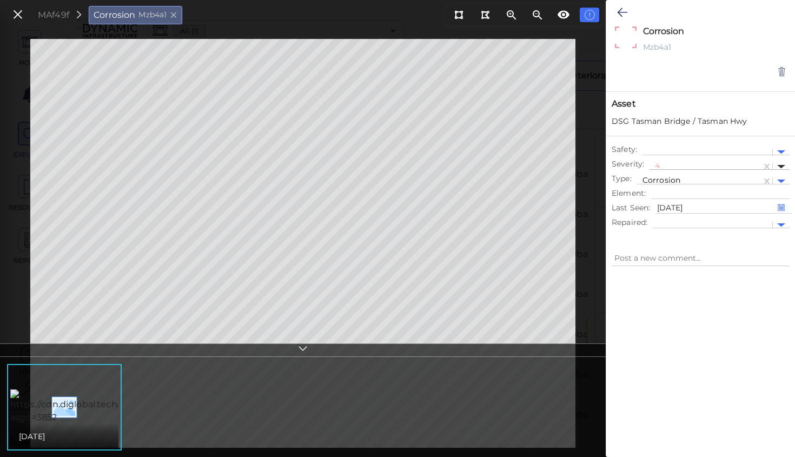
click at [781, 168] on div at bounding box center [781, 167] width 8 height 4
click at [657, 203] on div "2" at bounding box center [658, 201] width 18 height 17
type textarea "x"
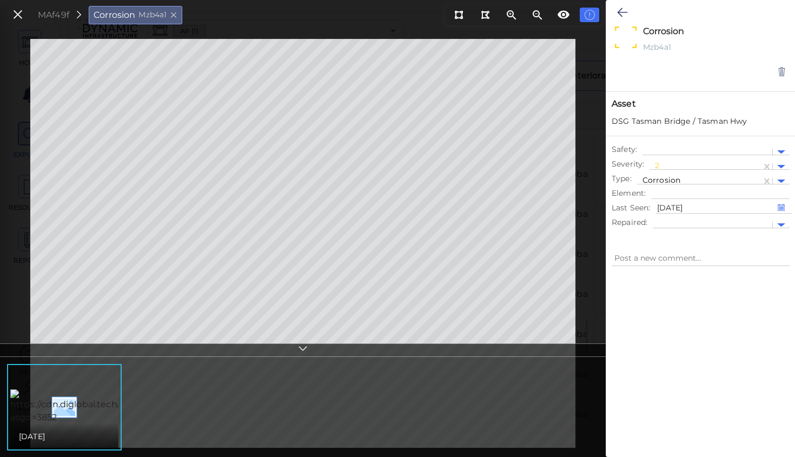
click at [243, 416] on div "02/28/2025" at bounding box center [303, 407] width 600 height 97
click at [303, 346] on icon at bounding box center [302, 350] width 11 height 12
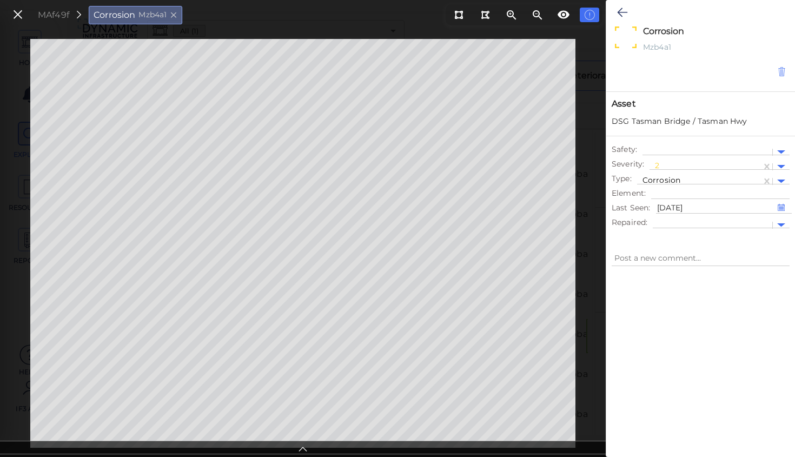
click at [781, 72] on icon at bounding box center [781, 71] width 9 height 11
type textarea "x"
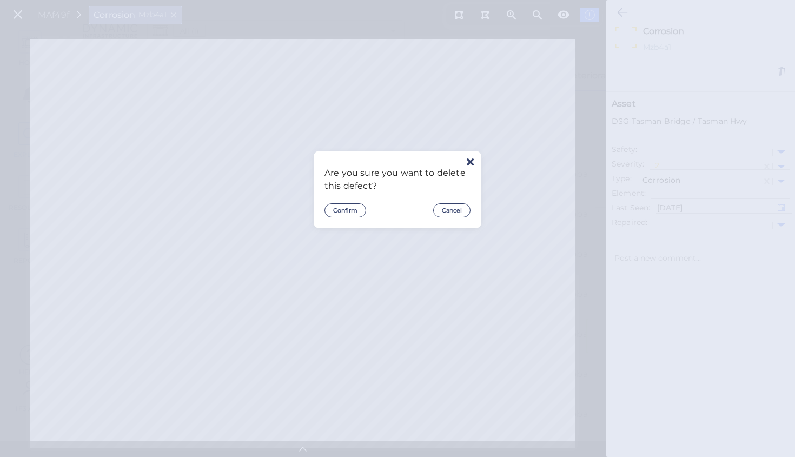
click at [370, 361] on div "Are you sure you want to delete this defect? Confirm Cancel" at bounding box center [397, 228] width 795 height 457
click at [17, 16] on div "Are you sure you want to delete this defect? Confirm Cancel" at bounding box center [397, 228] width 795 height 457
drag, startPoint x: 82, startPoint y: 15, endPoint x: 127, endPoint y: 23, distance: 46.0
click at [82, 15] on div "Are you sure you want to delete this defect? Confirm Cancel" at bounding box center [397, 228] width 795 height 457
click at [176, 16] on div "Are you sure you want to delete this defect? Confirm Cancel" at bounding box center [397, 228] width 795 height 457
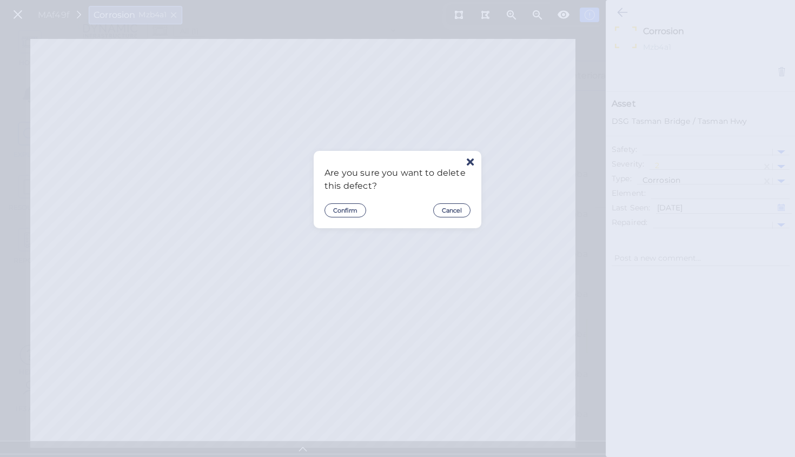
click at [383, 226] on div "Are you sure you want to delete this defect? Confirm Cancel" at bounding box center [398, 189] width 168 height 77
click at [625, 101] on div "Are you sure you want to delete this defect? Confirm Cancel" at bounding box center [397, 228] width 795 height 457
click at [584, 12] on div "Are you sure you want to delete this defect? Confirm Cancel" at bounding box center [397, 228] width 795 height 457
